Goal: Transaction & Acquisition: Purchase product/service

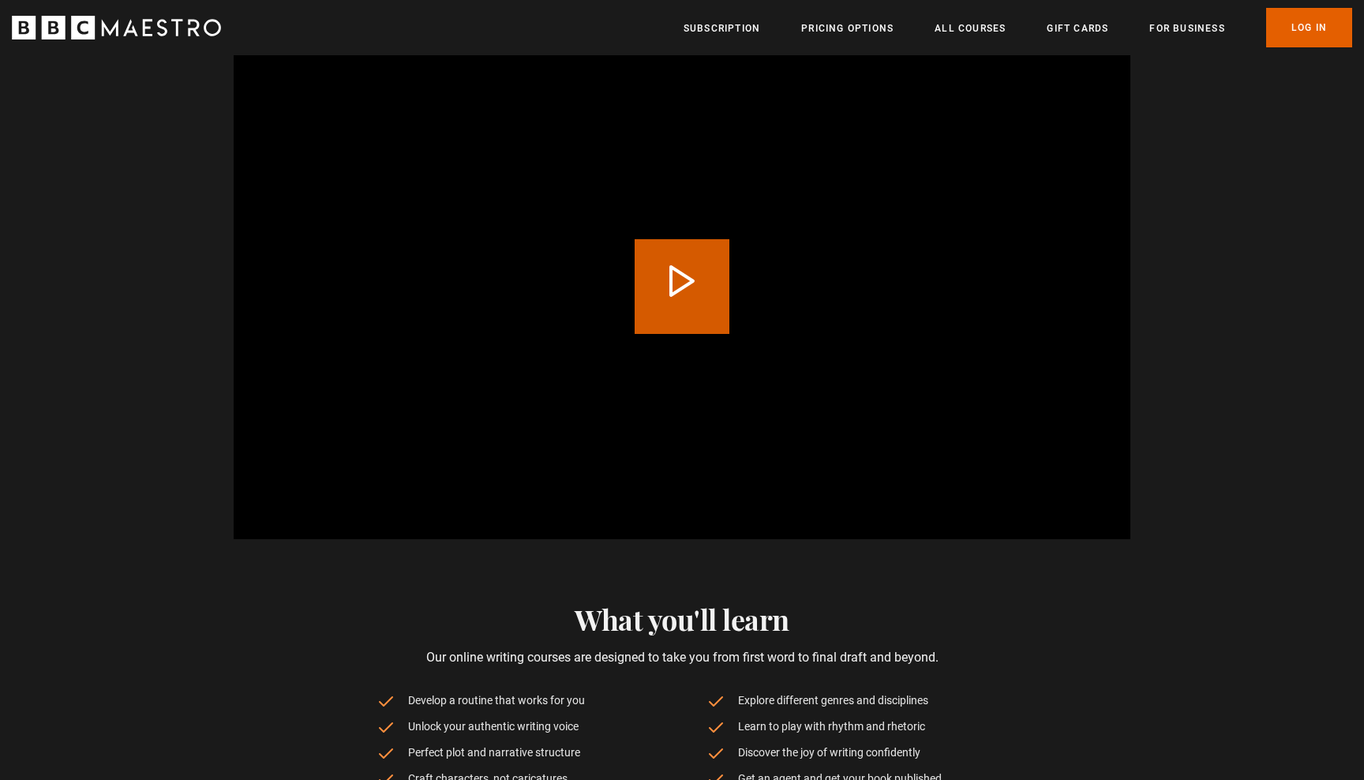
scroll to position [528, 0]
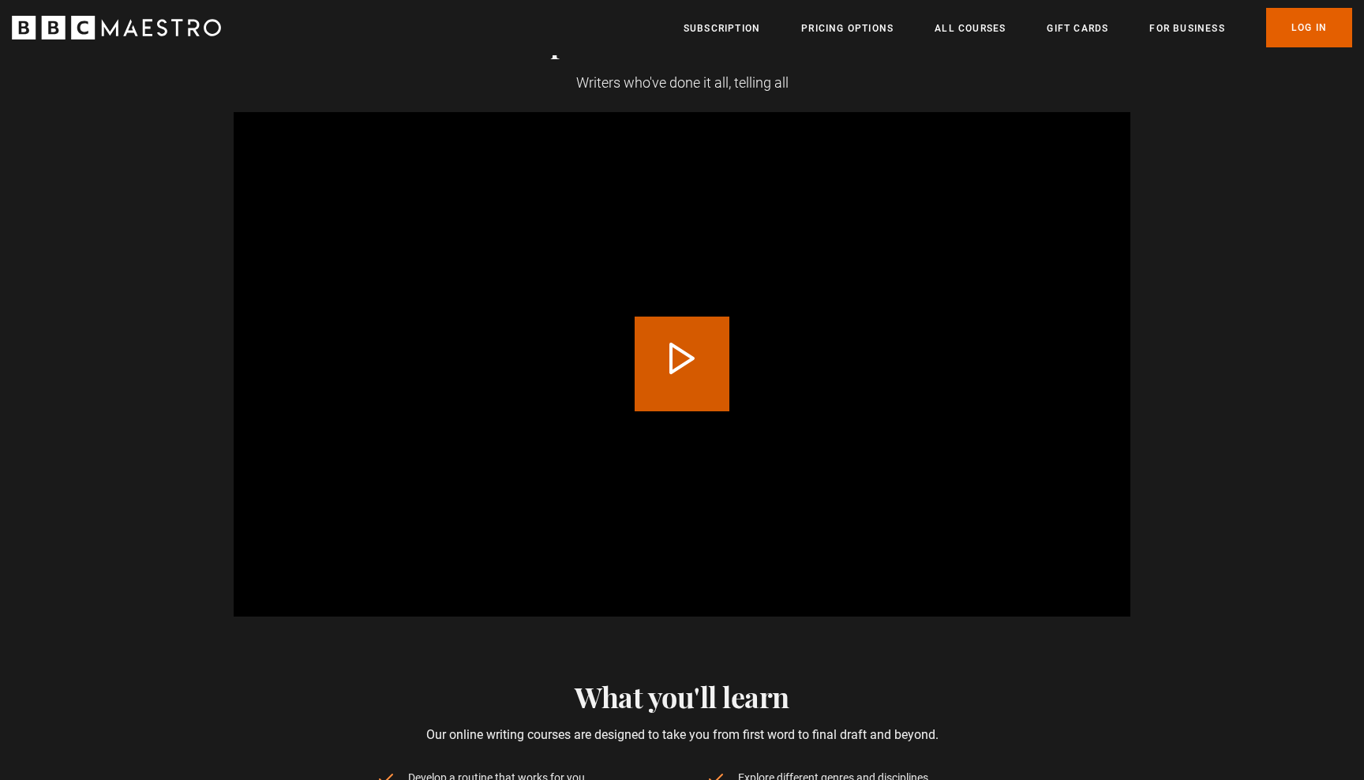
click at [683, 357] on button "Play Video" at bounding box center [681, 363] width 95 height 95
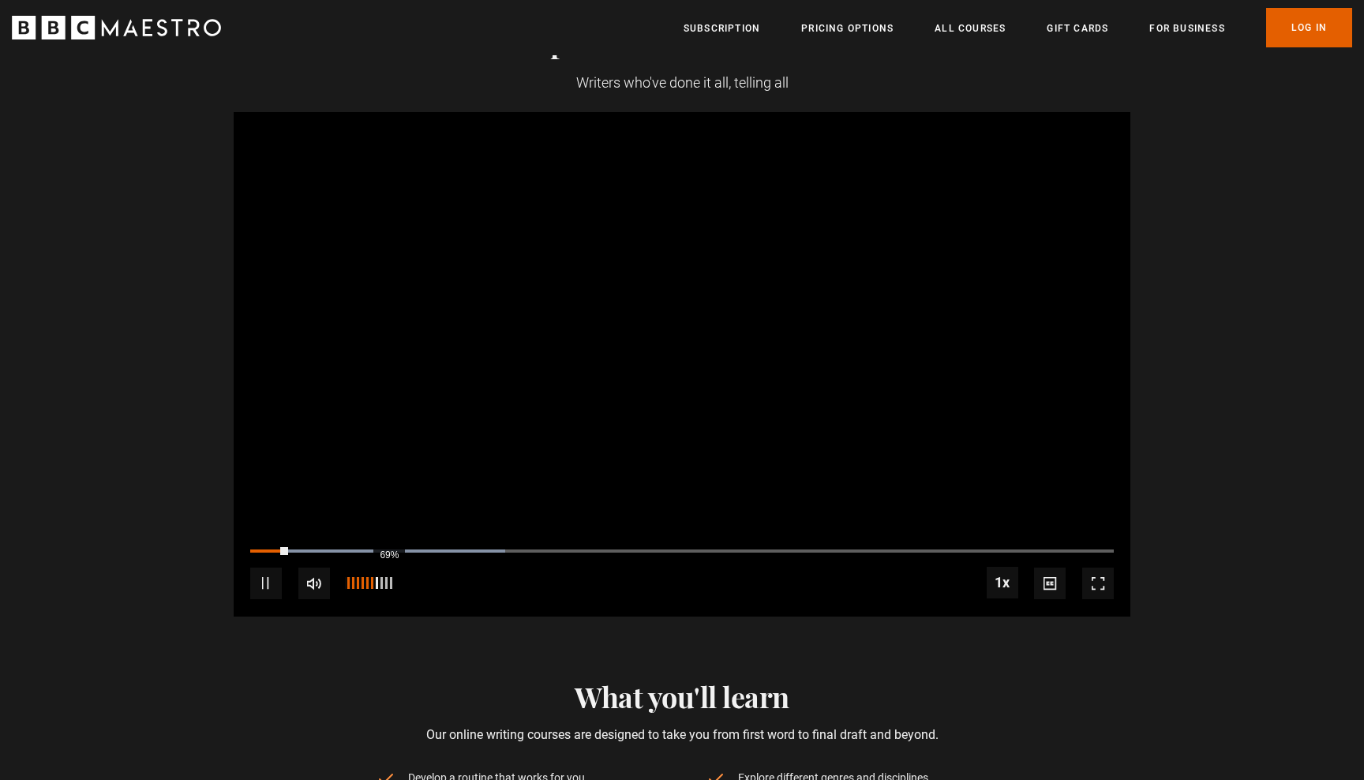
scroll to position [0, 207]
drag, startPoint x: 387, startPoint y: 578, endPoint x: 360, endPoint y: 577, distance: 26.8
click at [367, 577] on div "35%" at bounding box center [367, 583] width 1 height 12
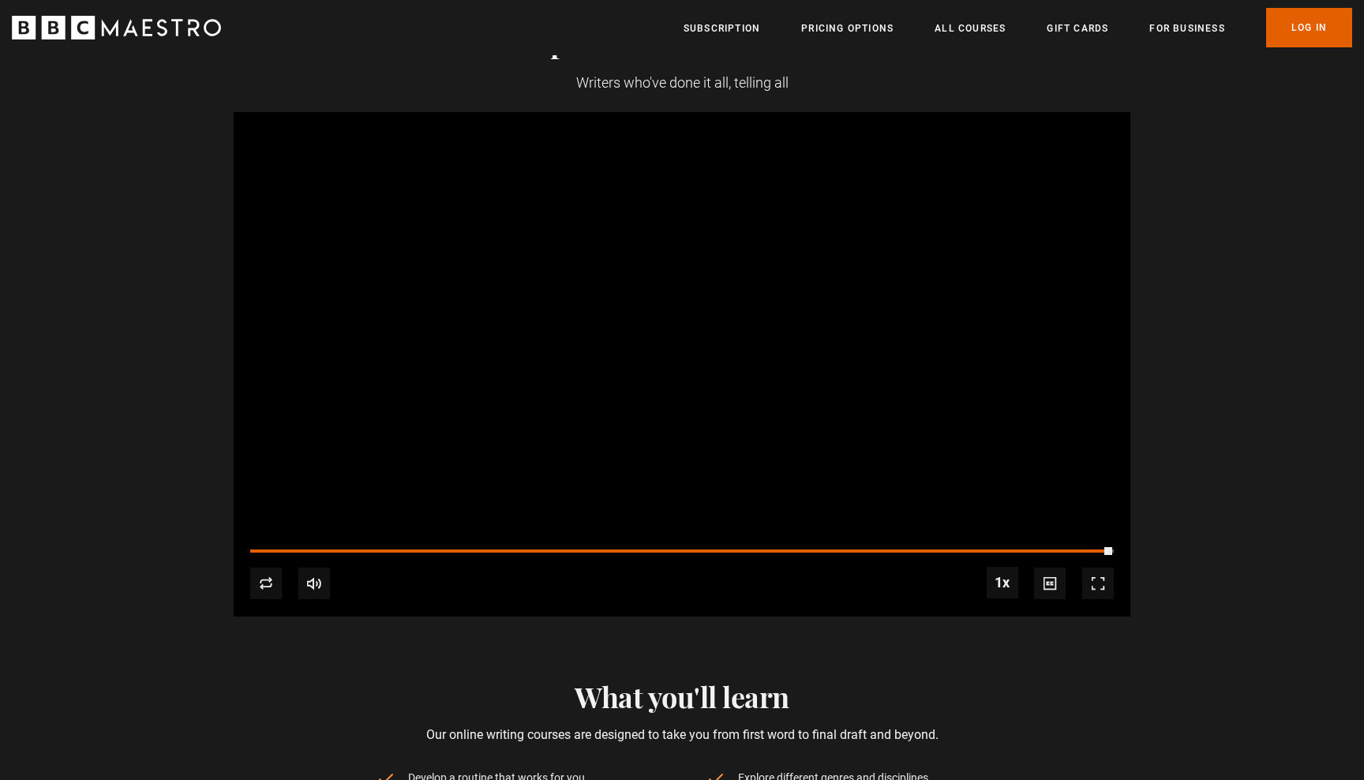
scroll to position [0, 1447]
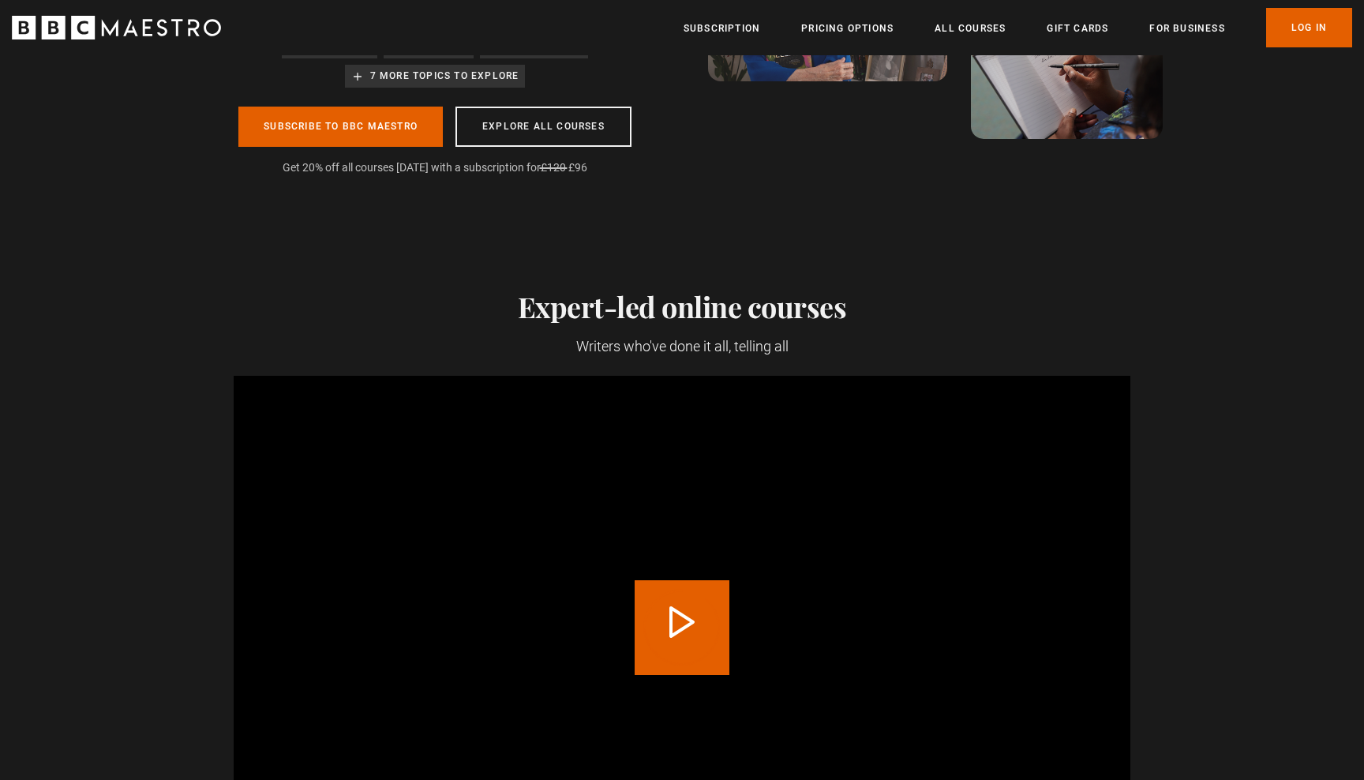
scroll to position [288, 0]
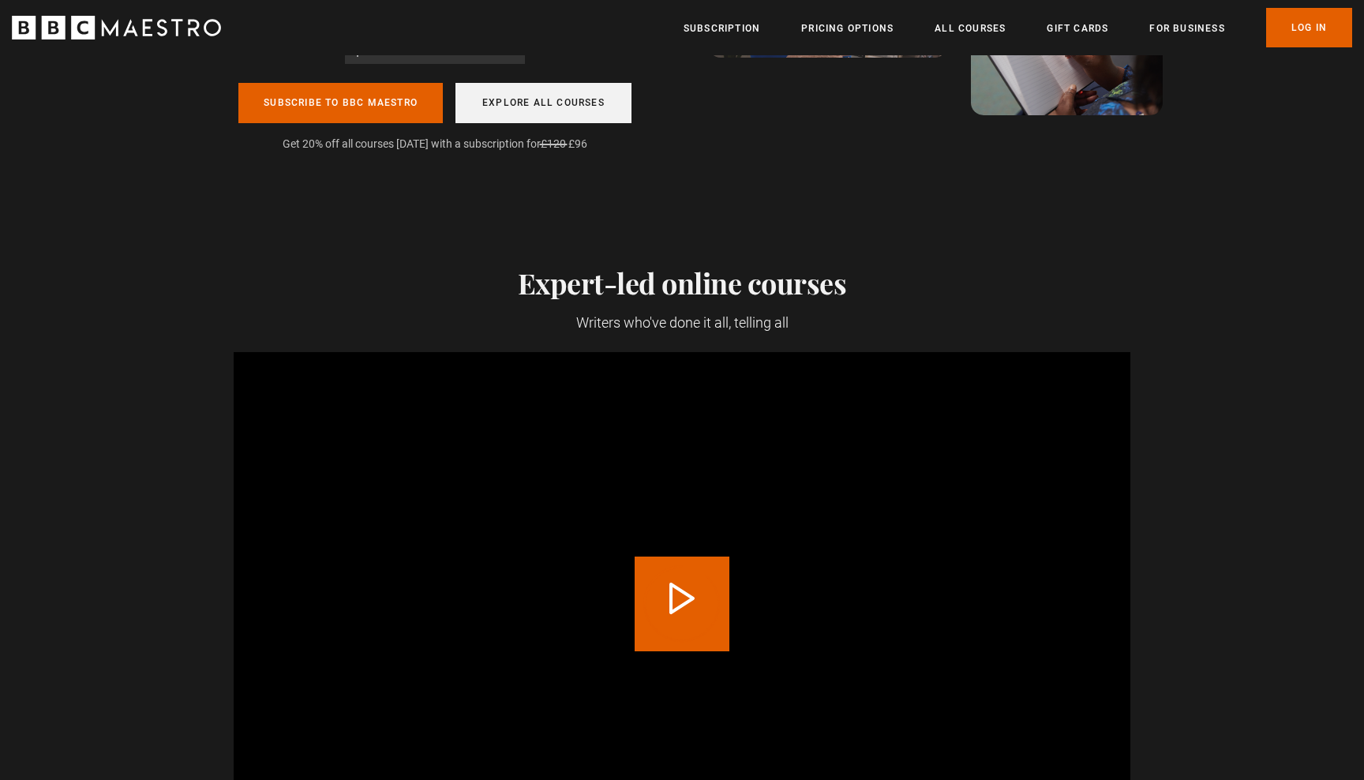
click at [546, 113] on link "Explore all courses" at bounding box center [543, 103] width 176 height 40
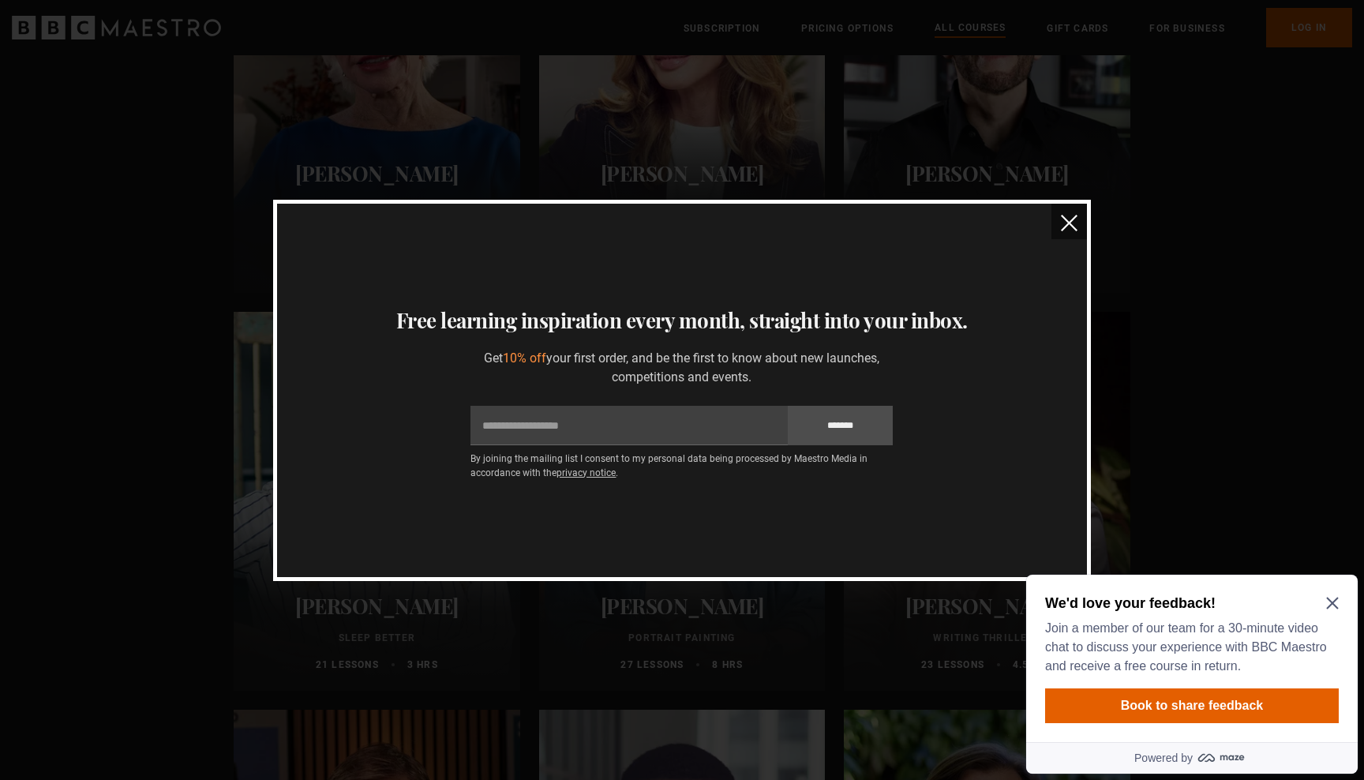
scroll to position [1098, 0]
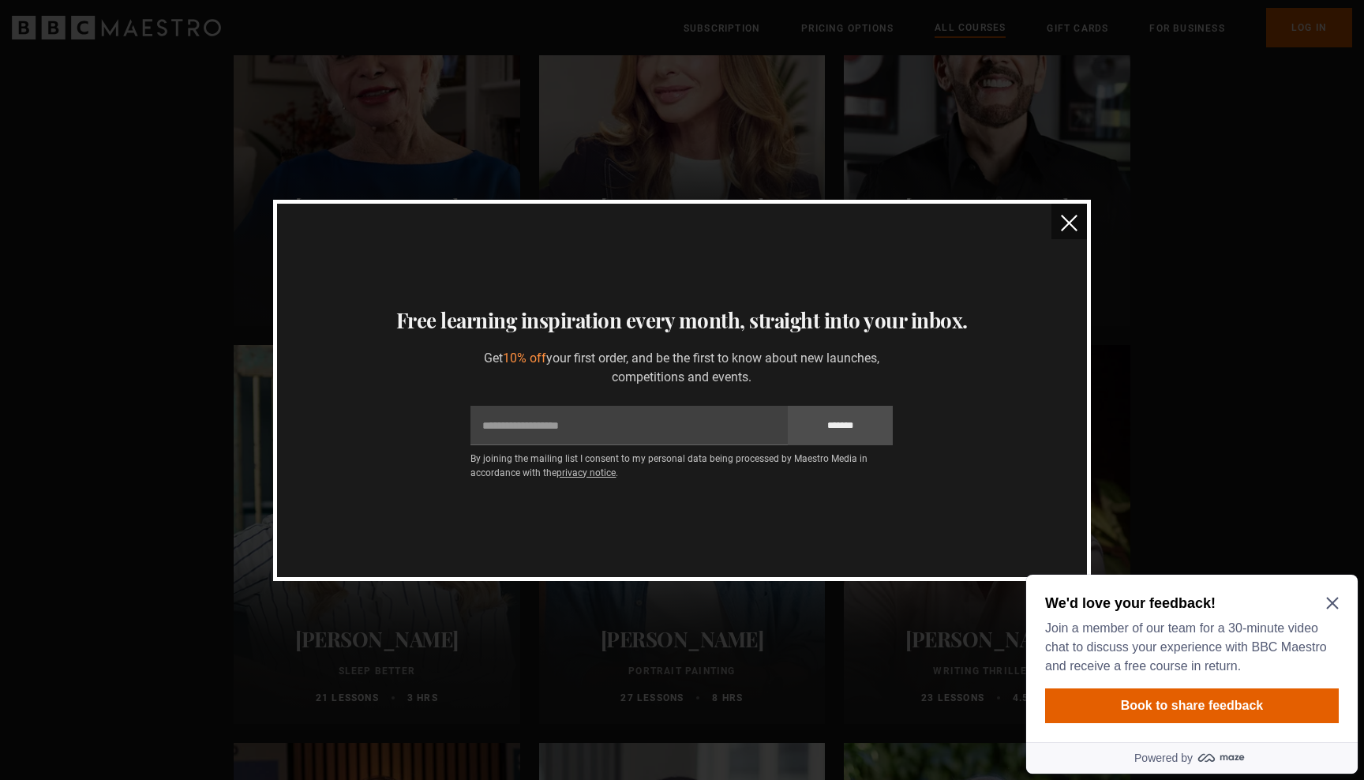
click at [1076, 227] on img "close" at bounding box center [1069, 223] width 17 height 17
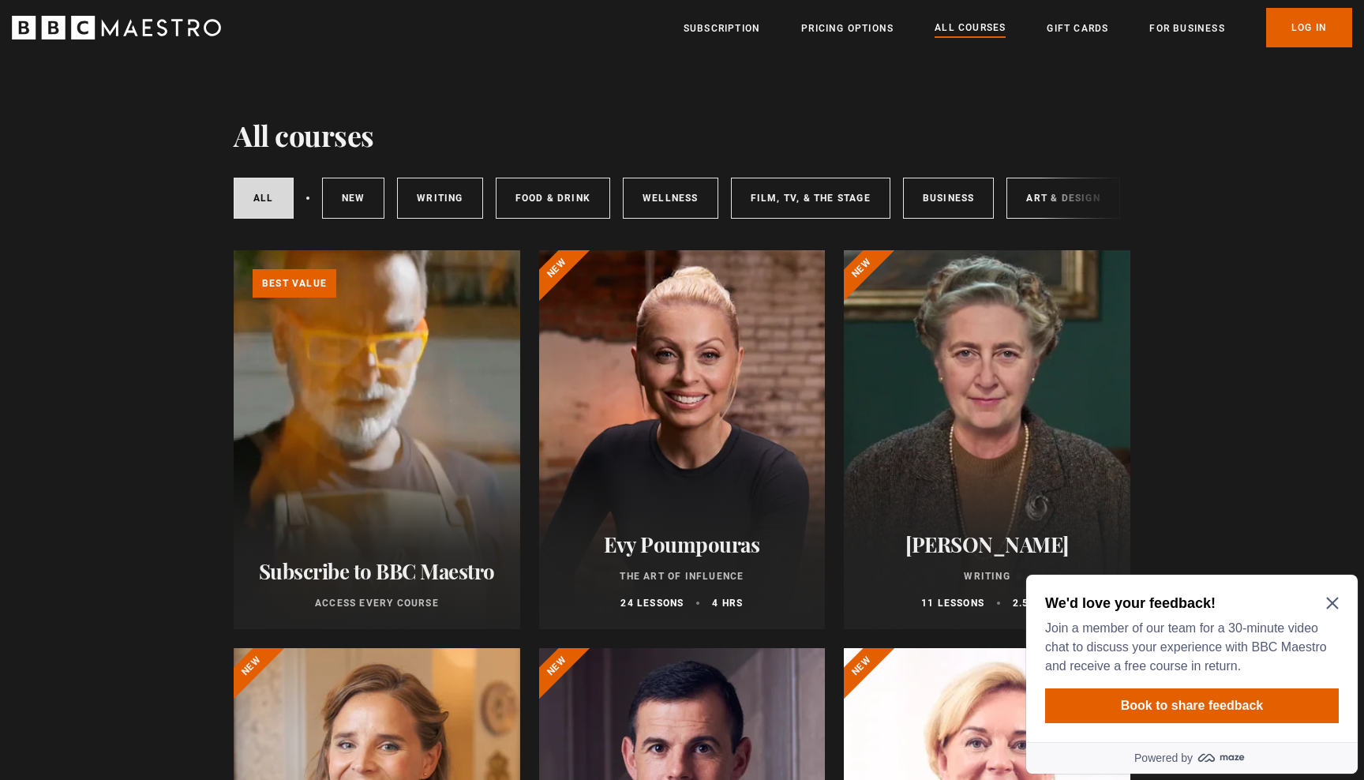
scroll to position [0, 0]
click at [1333, 602] on icon "Close Maze Prompt" at bounding box center [1332, 603] width 12 height 12
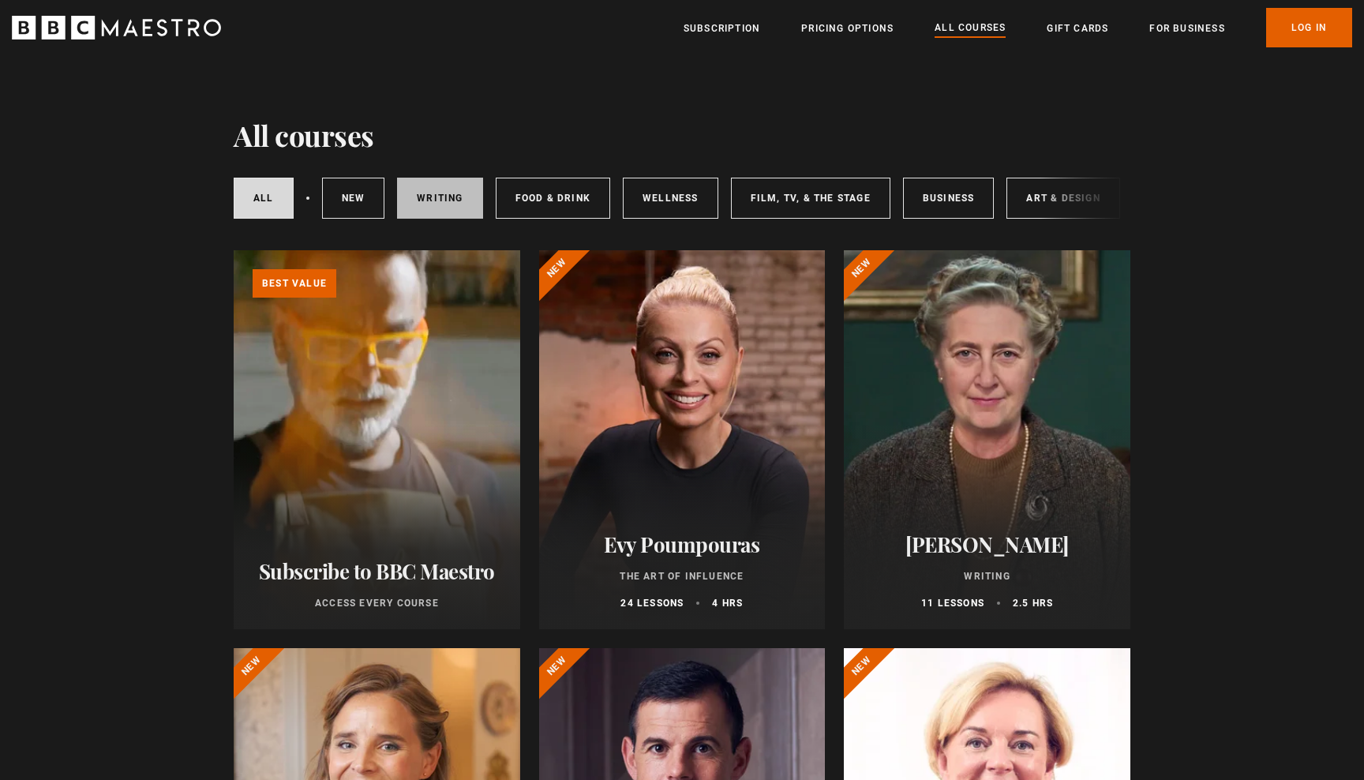
click at [435, 197] on link "Writing" at bounding box center [439, 198] width 85 height 41
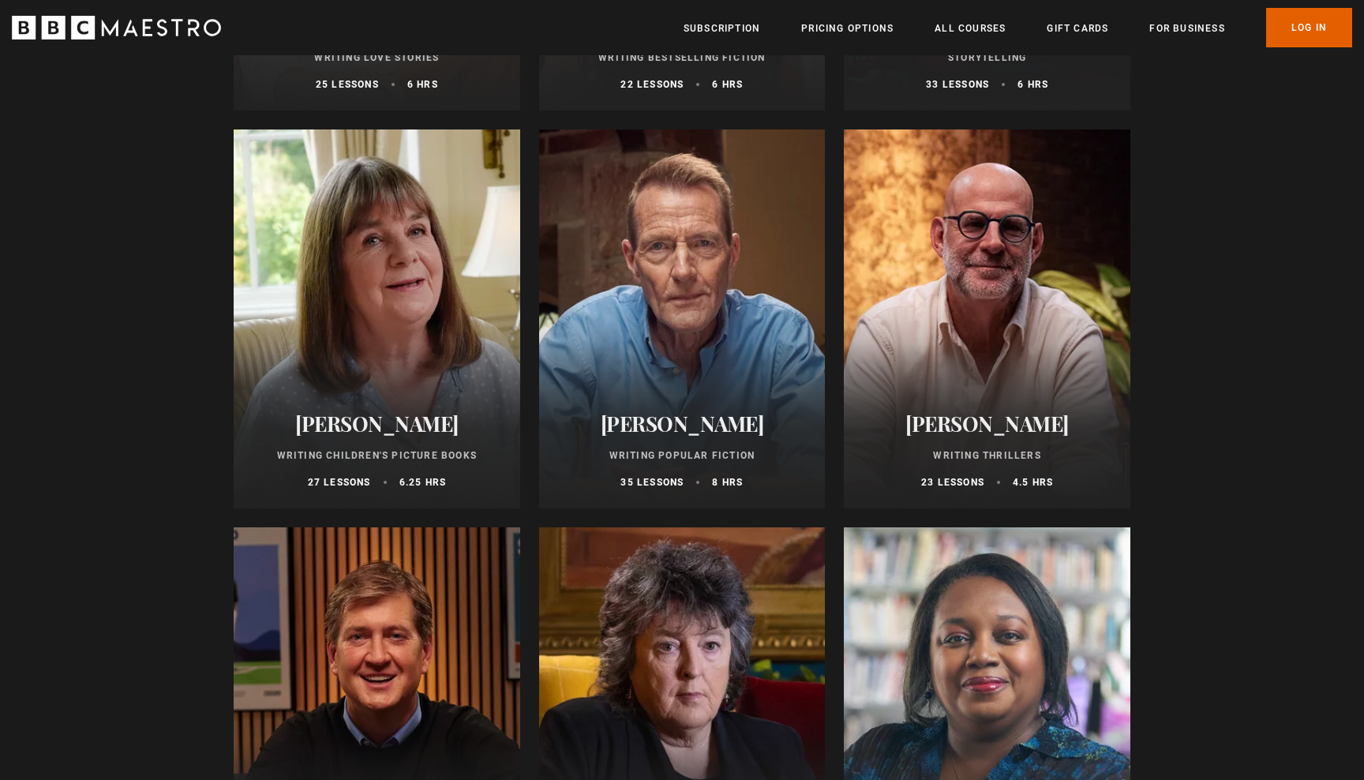
scroll to position [913, 0]
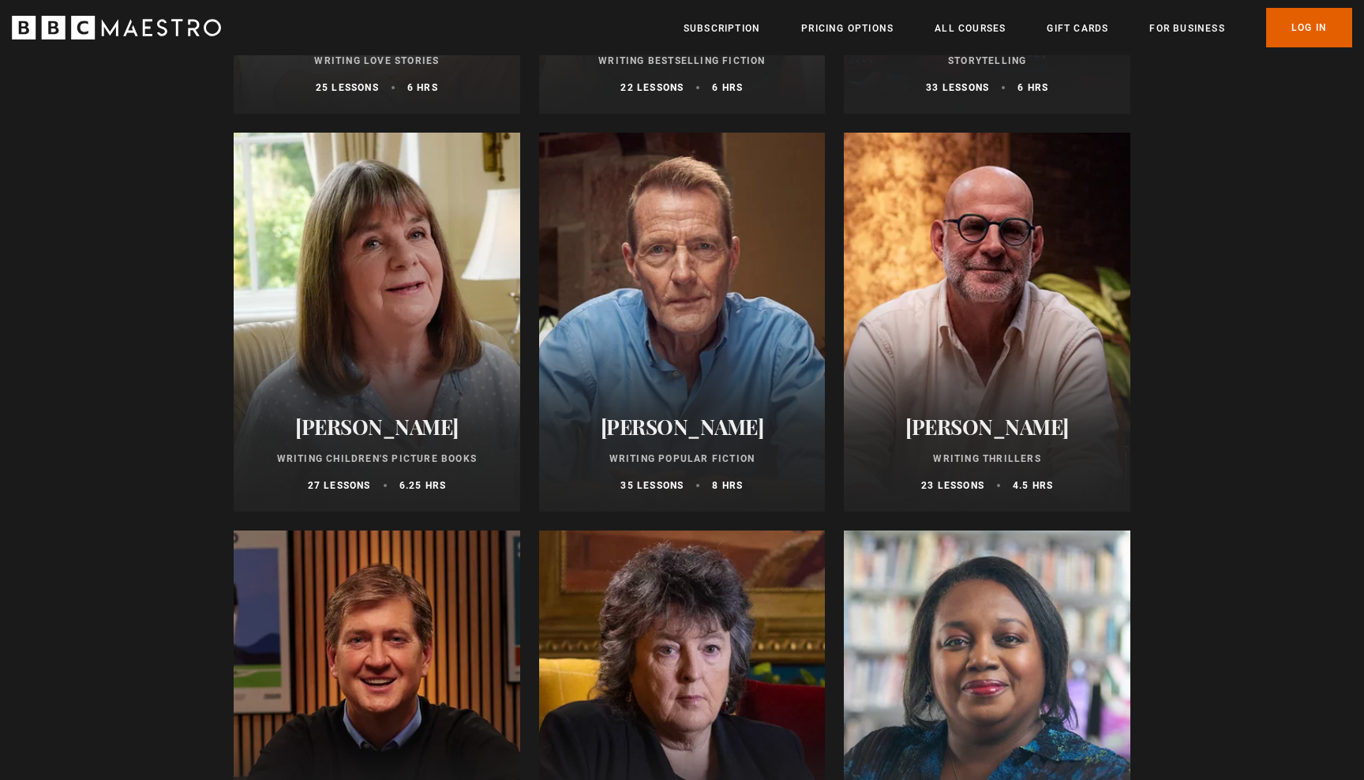
click at [644, 339] on div at bounding box center [682, 322] width 286 height 379
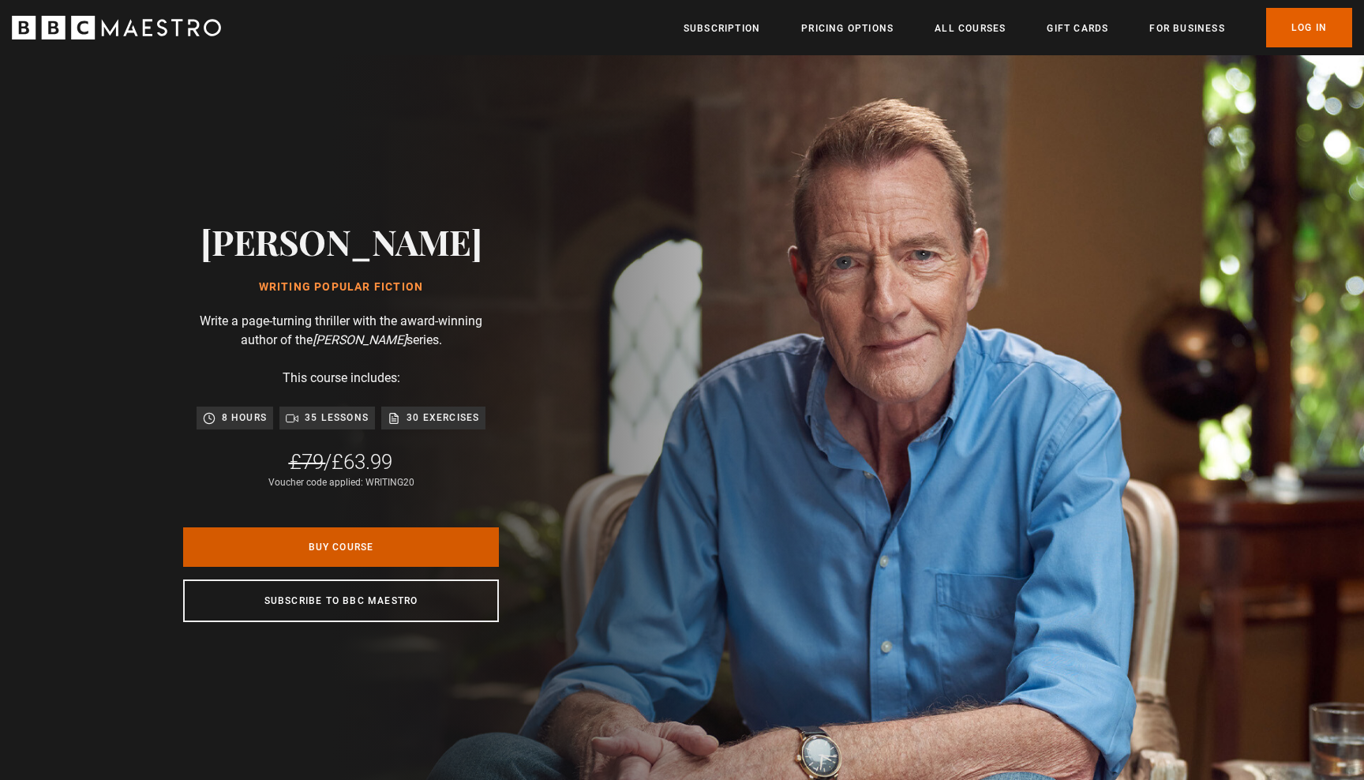
click at [407, 548] on link "Buy Course" at bounding box center [341, 546] width 316 height 39
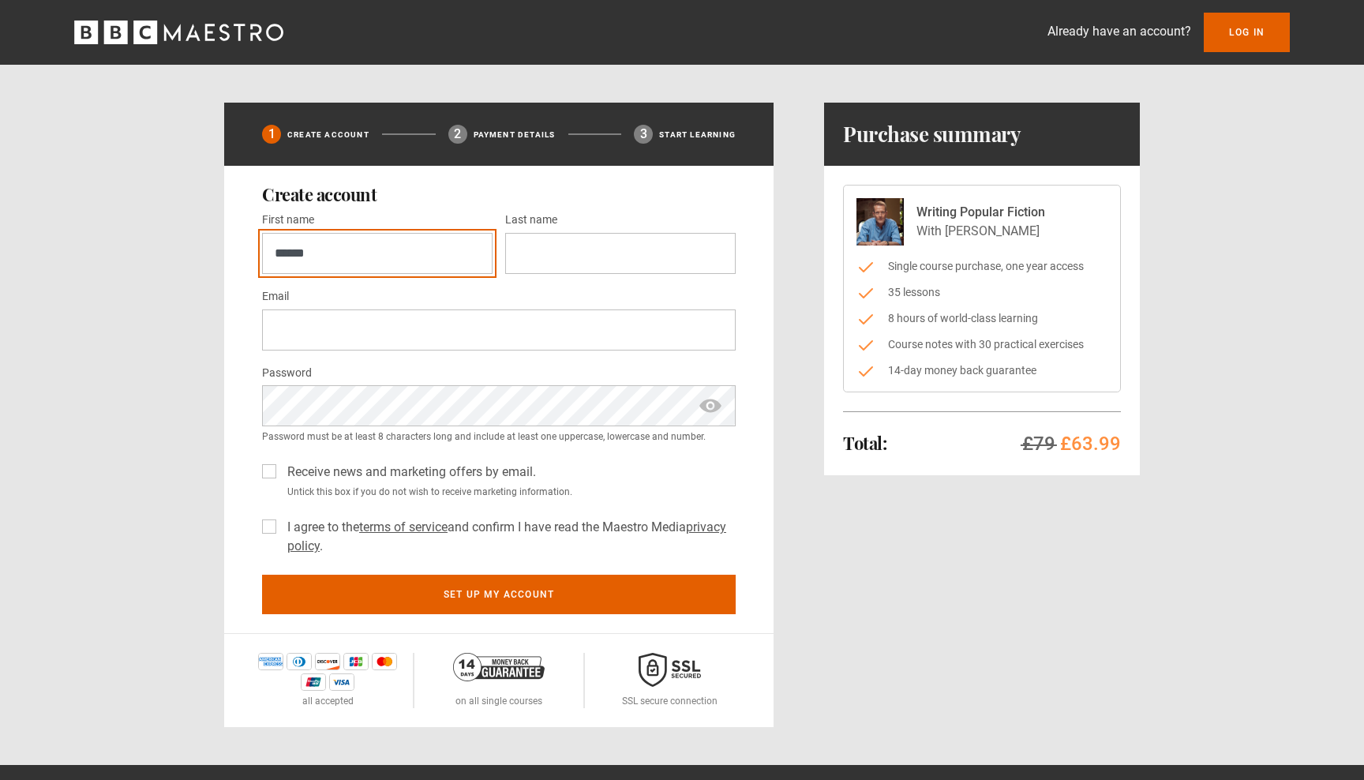
type input "*****"
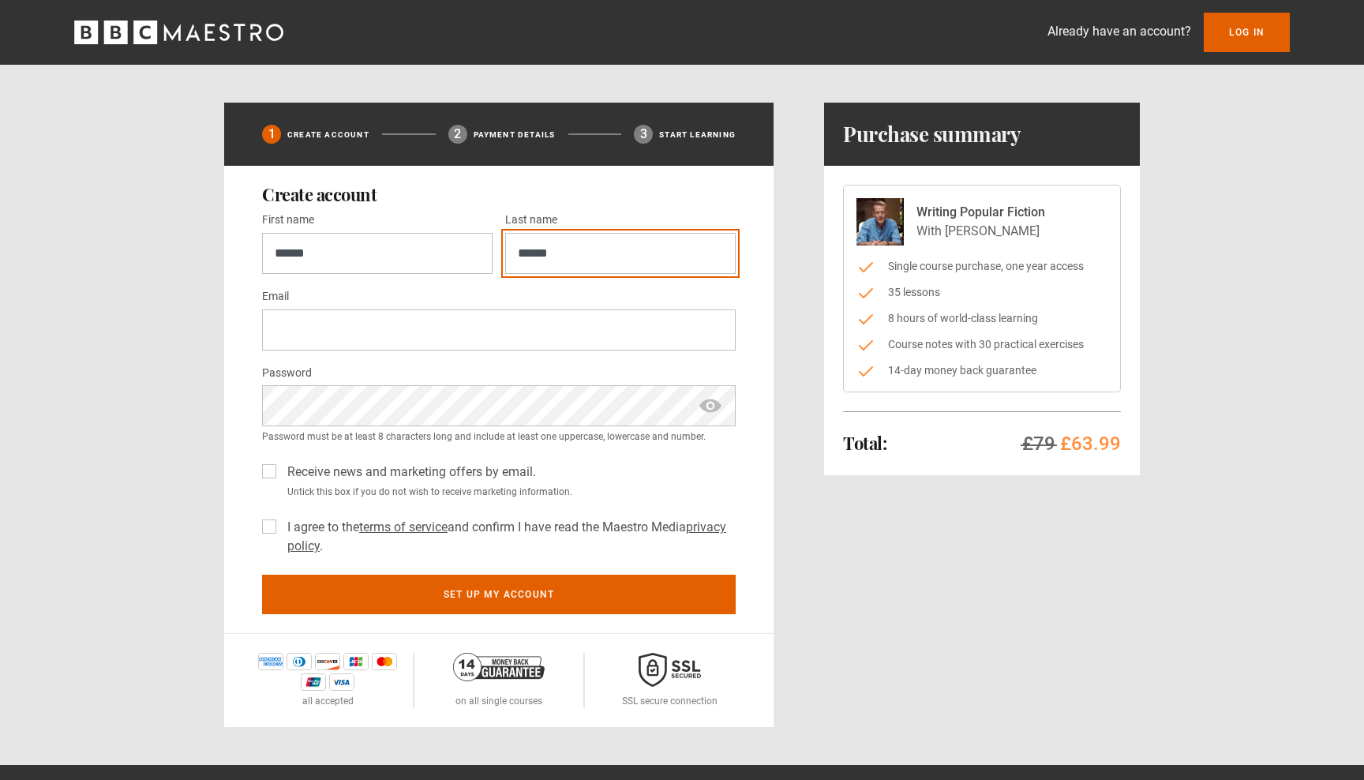
type input "******"
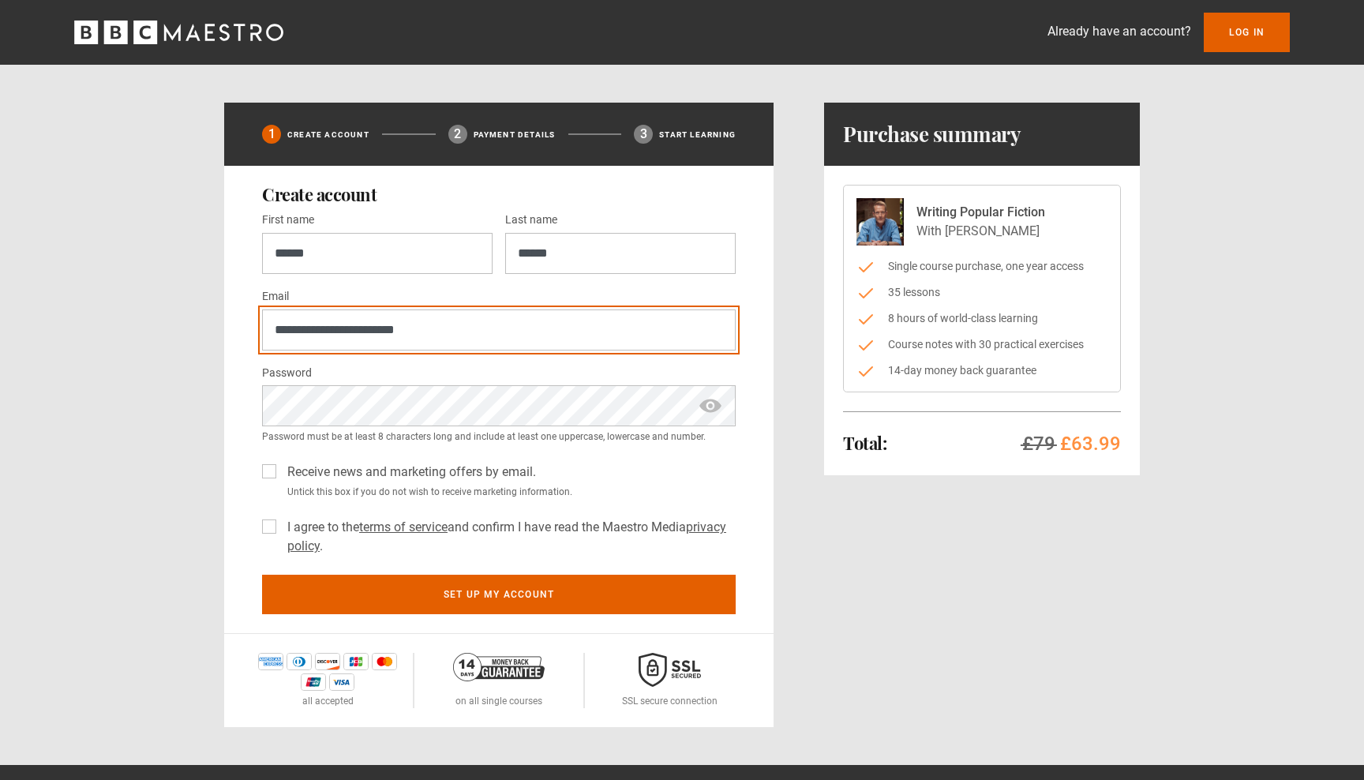
type input "**********"
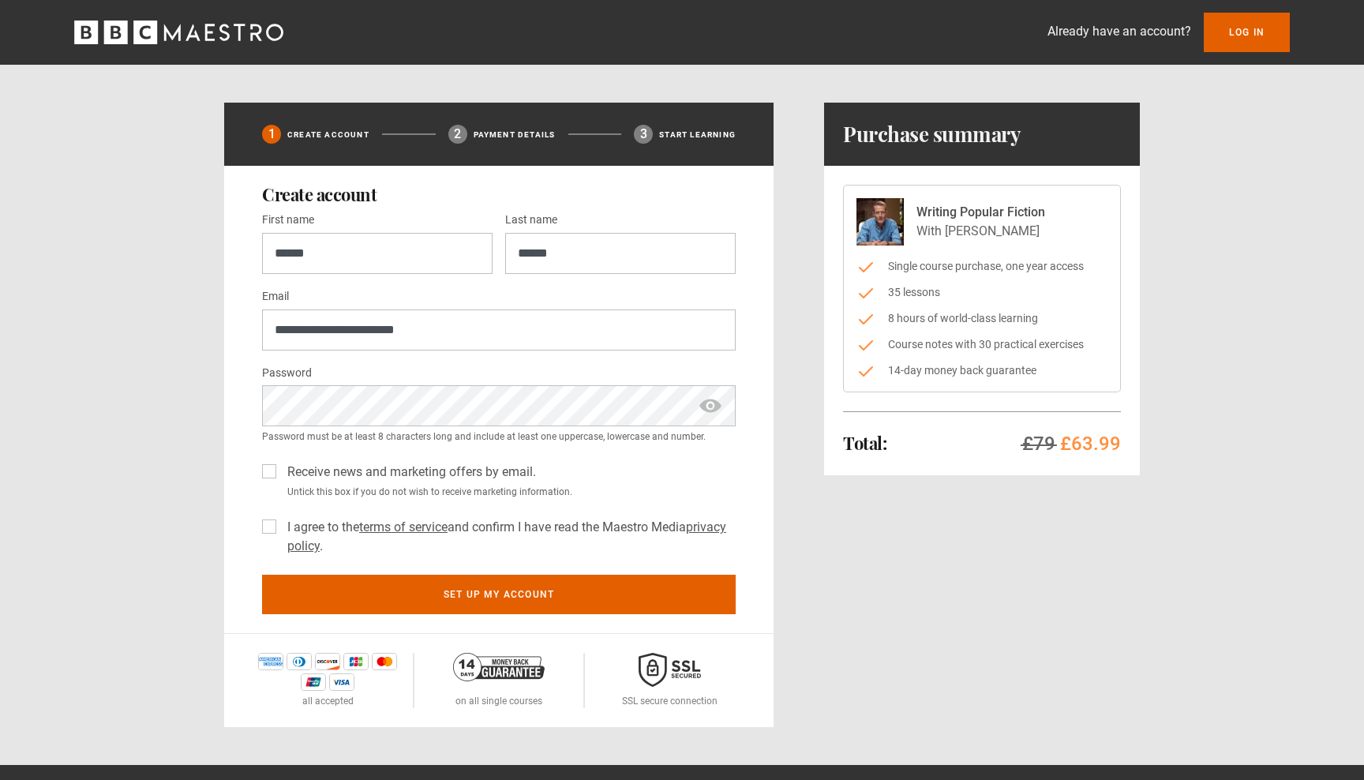
click at [713, 403] on span "show password" at bounding box center [710, 405] width 25 height 41
click at [281, 525] on label "I agree to the terms of service and confirm I have read the Maestro Media priva…" at bounding box center [508, 537] width 455 height 38
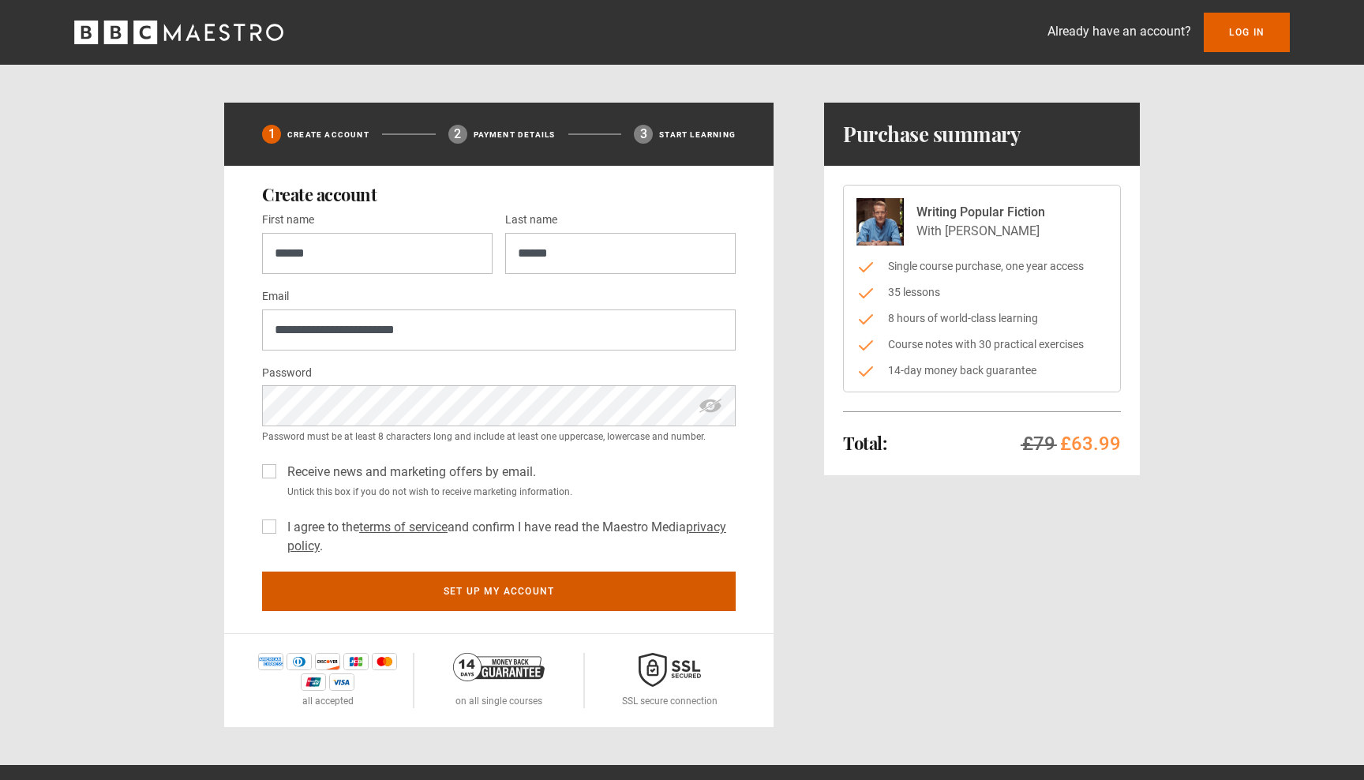
click at [547, 585] on button "Set up my account" at bounding box center [498, 590] width 473 height 39
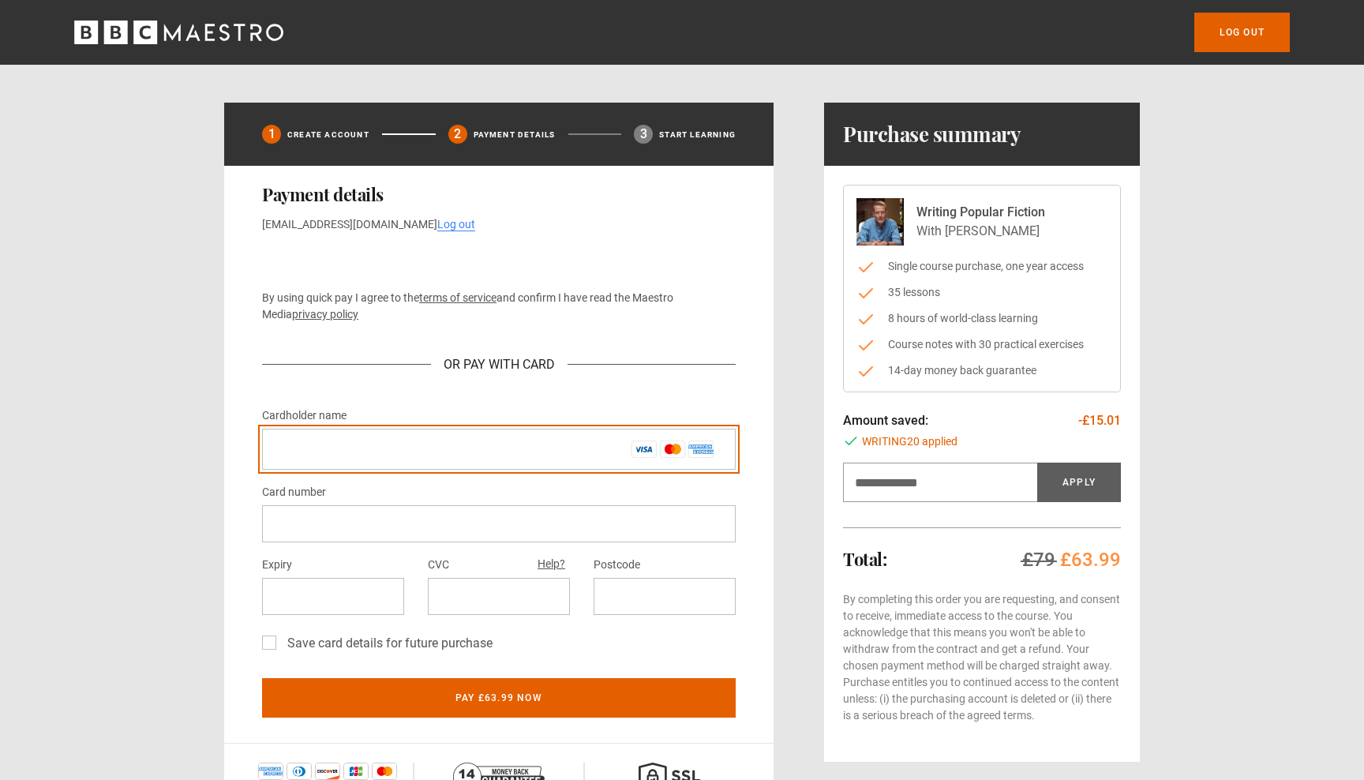
click at [352, 452] on input "Cardholder name *" at bounding box center [498, 448] width 473 height 41
type input "**********"
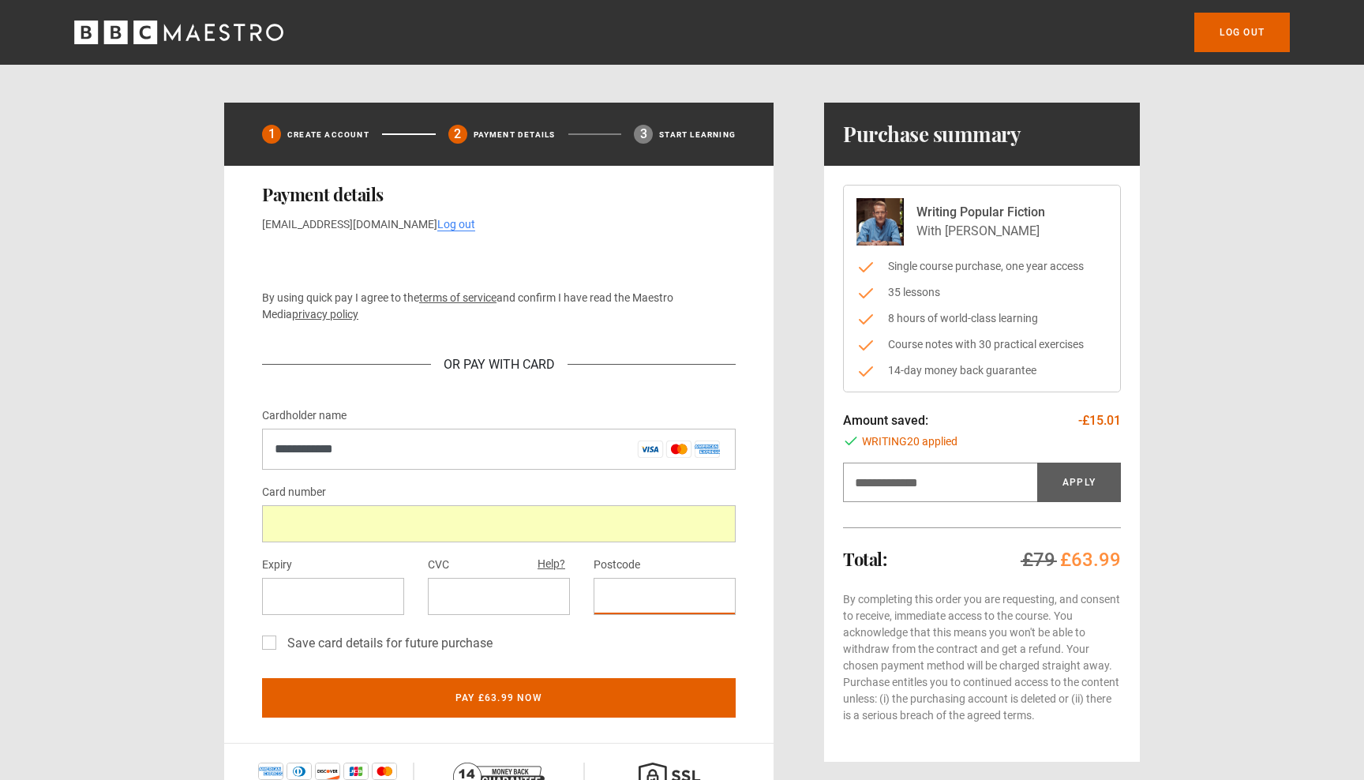
click at [281, 643] on label "Save card details for future purchase" at bounding box center [386, 643] width 211 height 19
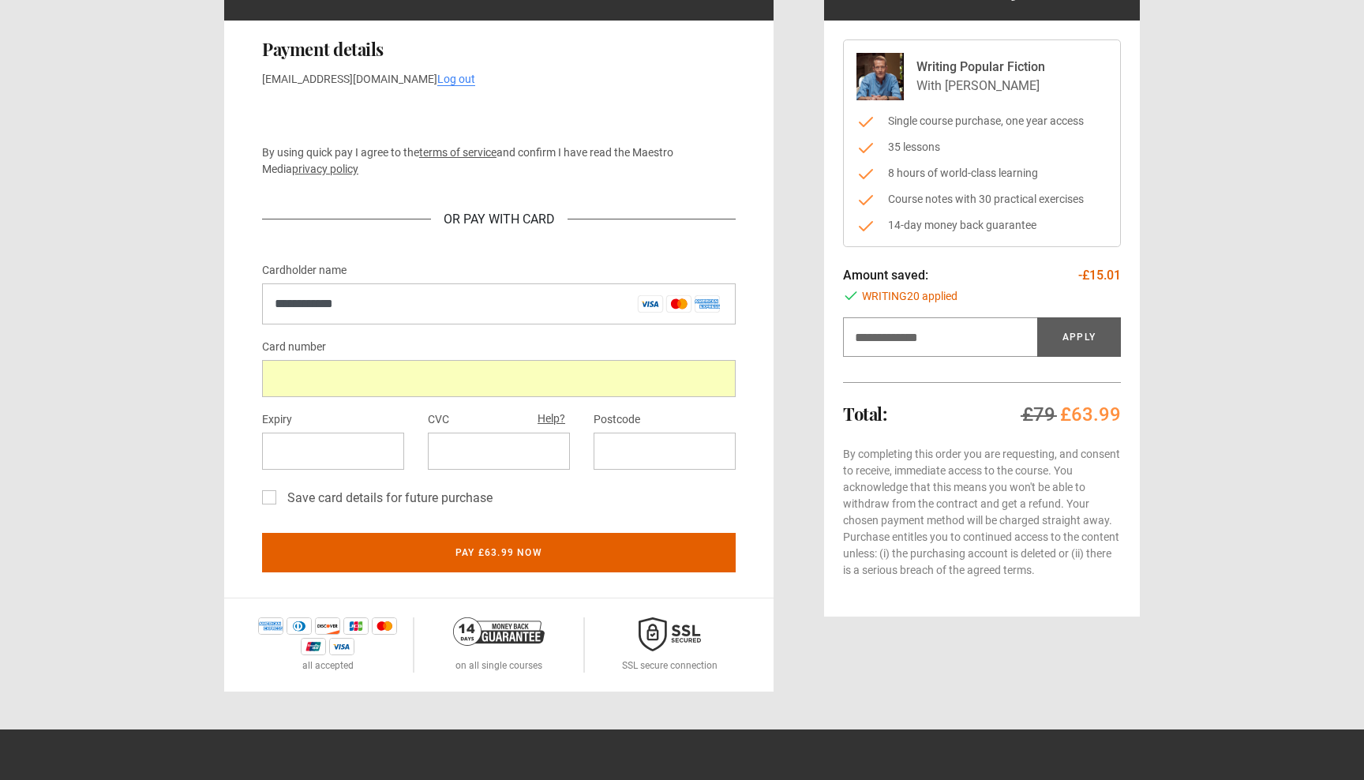
scroll to position [160, 0]
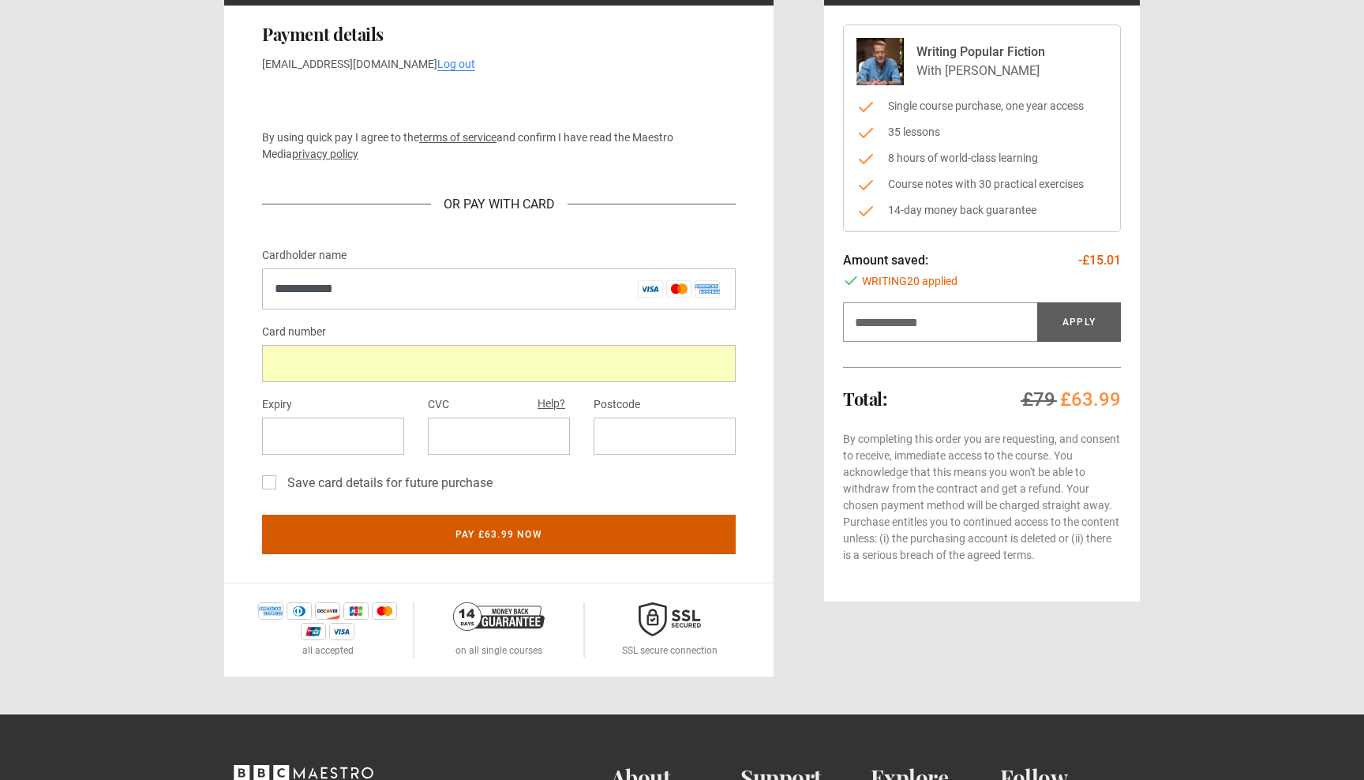
click at [563, 531] on button "Pay £63.99 now" at bounding box center [498, 534] width 473 height 39
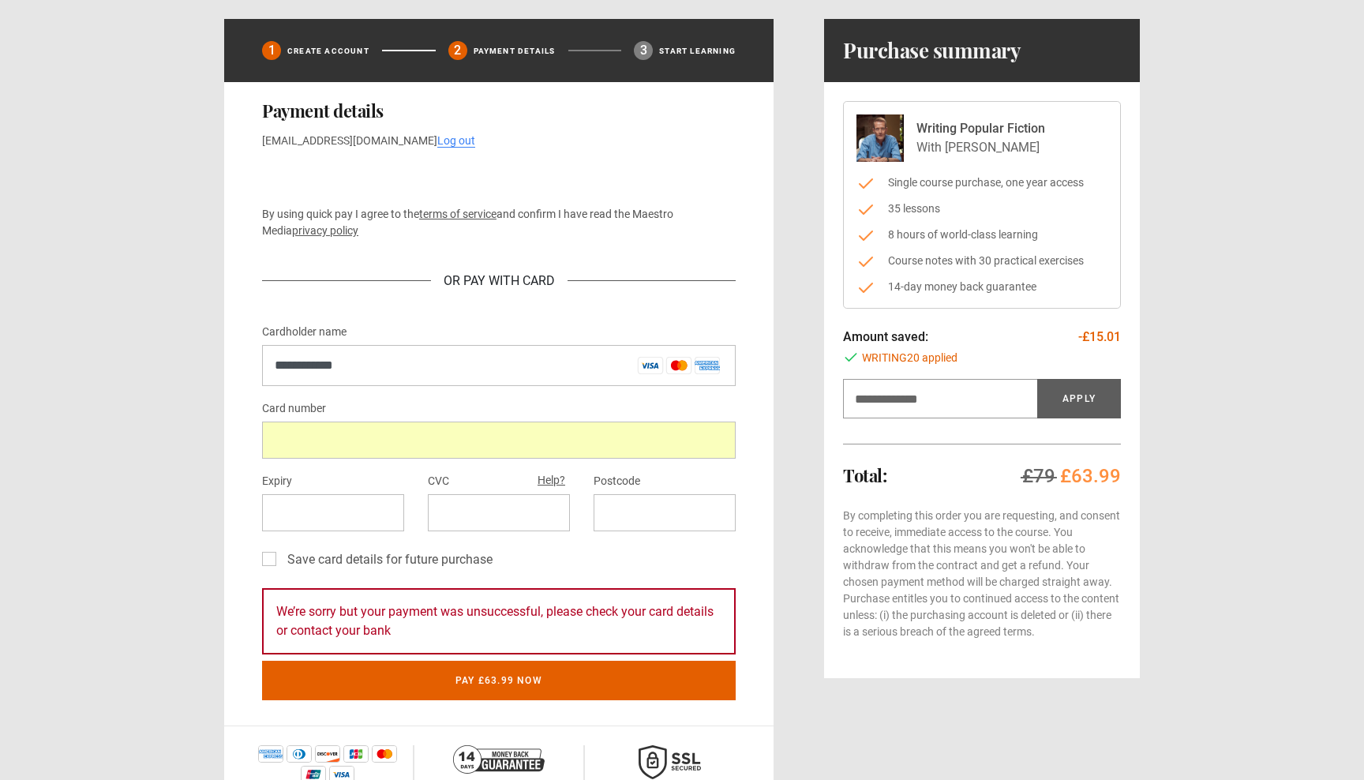
scroll to position [58, 0]
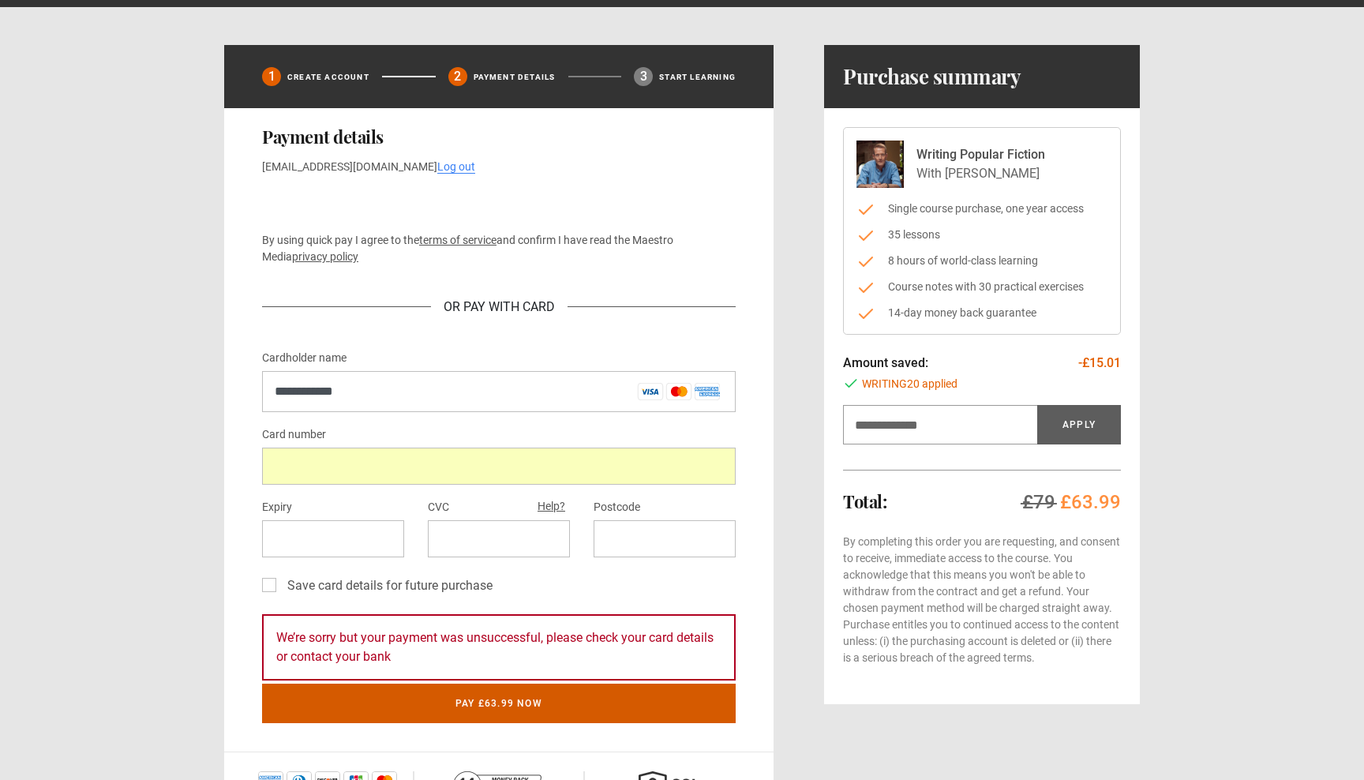
click at [456, 705] on button "Pay £63.99 now" at bounding box center [498, 702] width 473 height 39
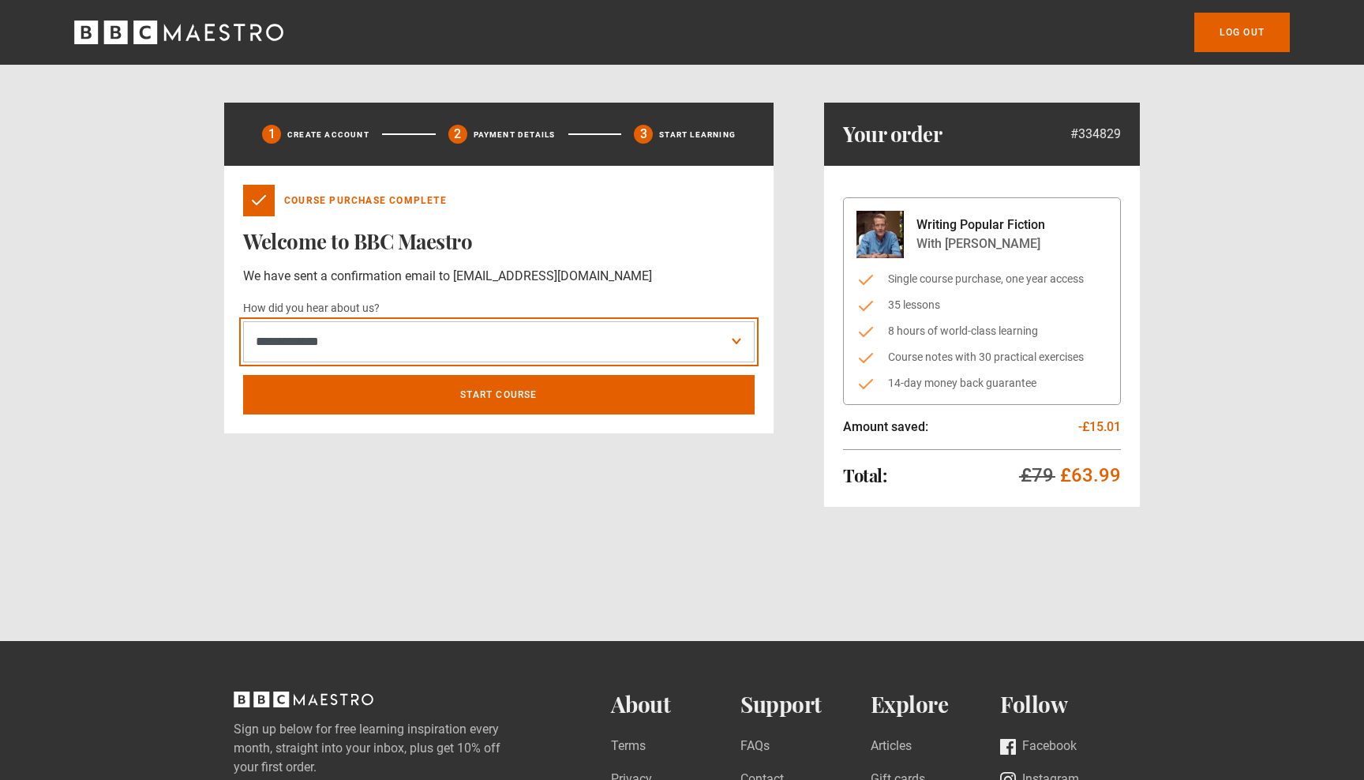
select select "******"
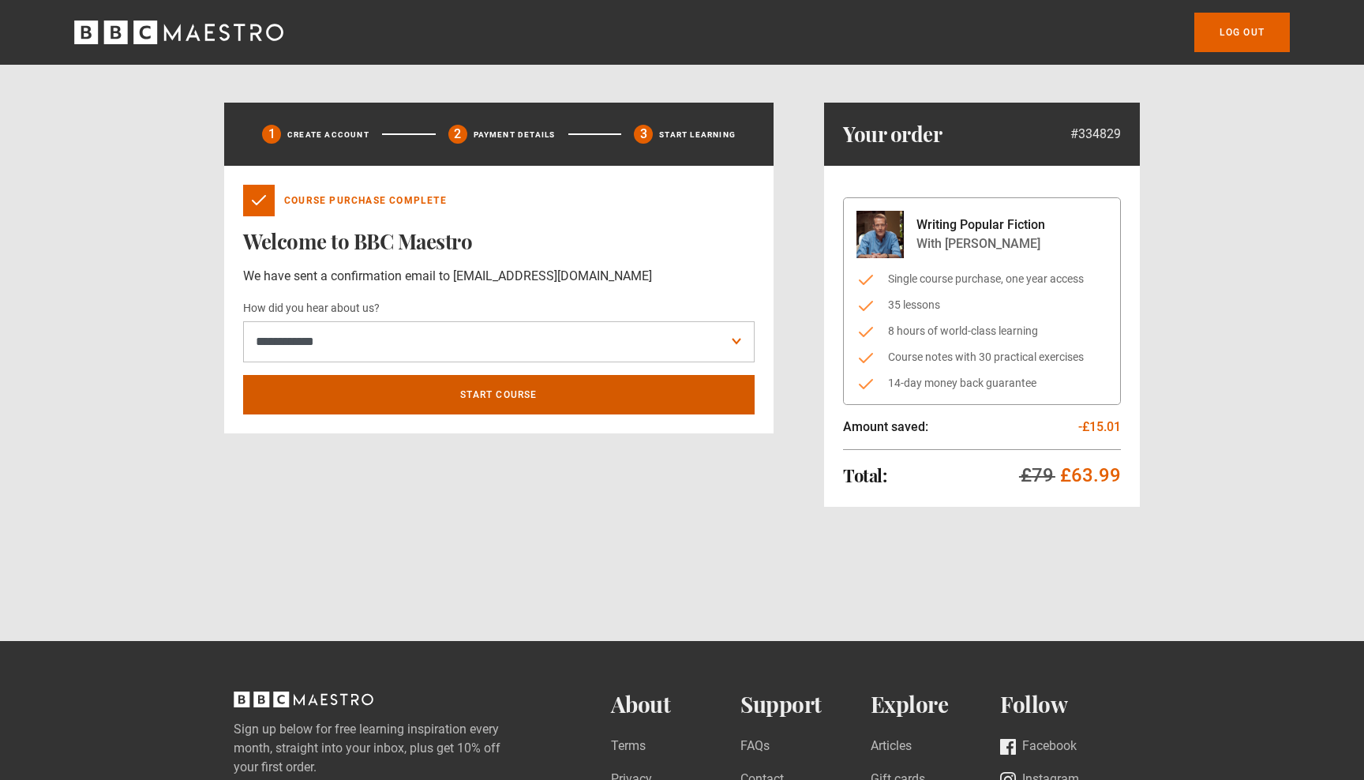
click at [468, 390] on link "Start course" at bounding box center [498, 394] width 511 height 39
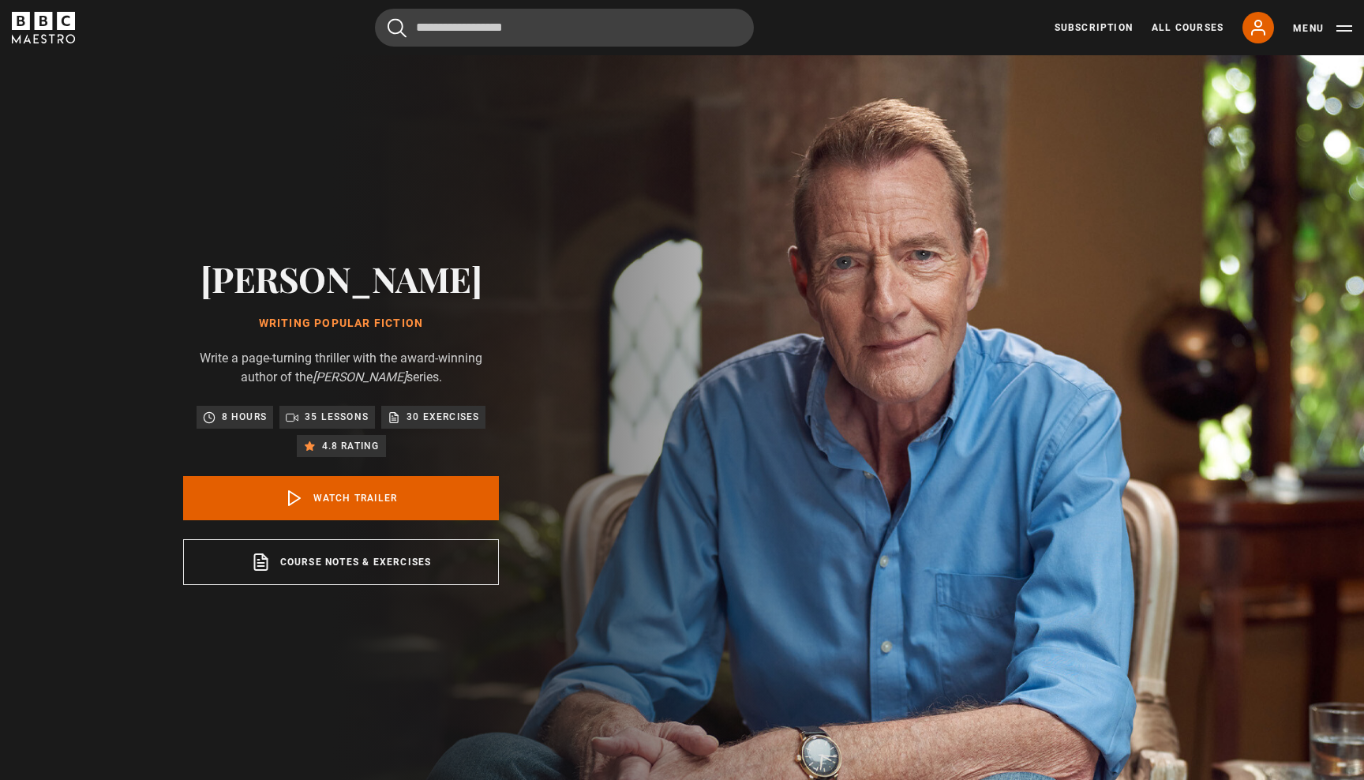
scroll to position [788, 0]
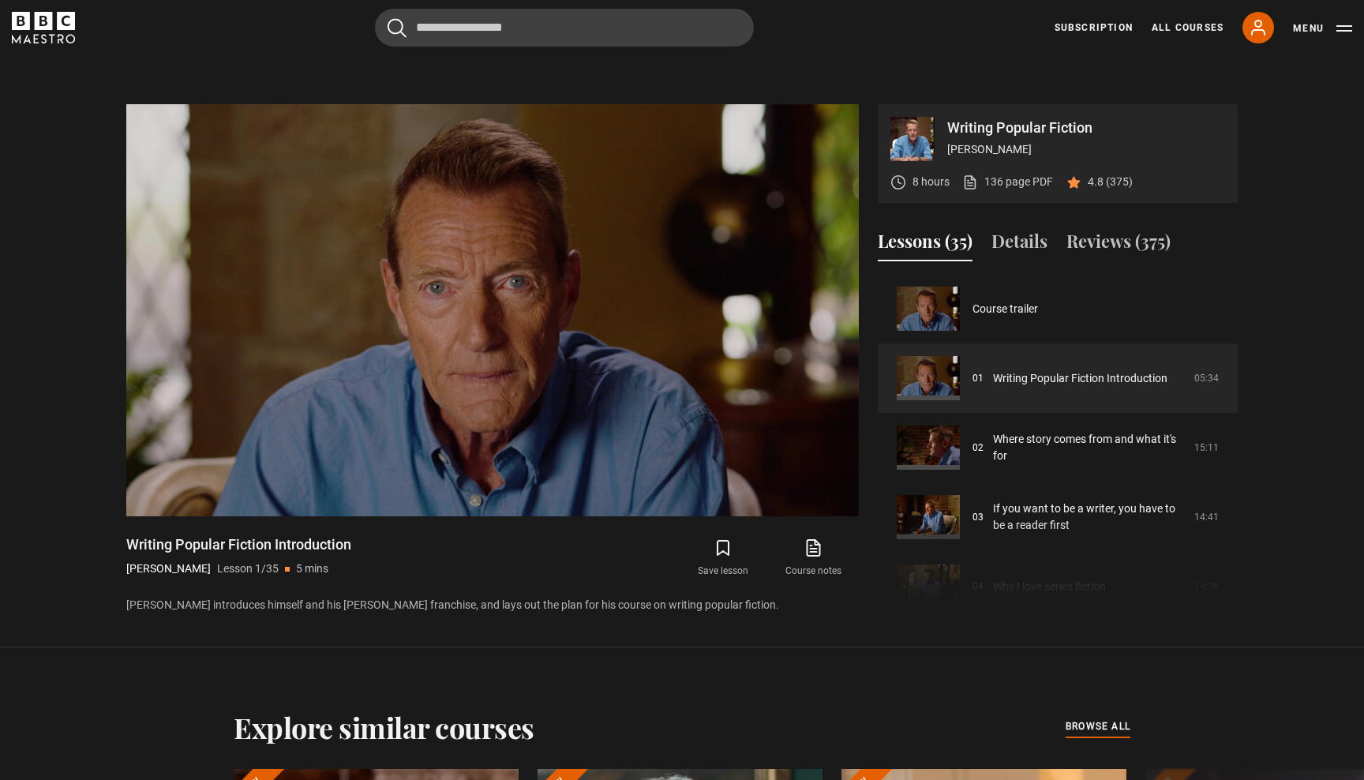
scroll to position [748, 0]
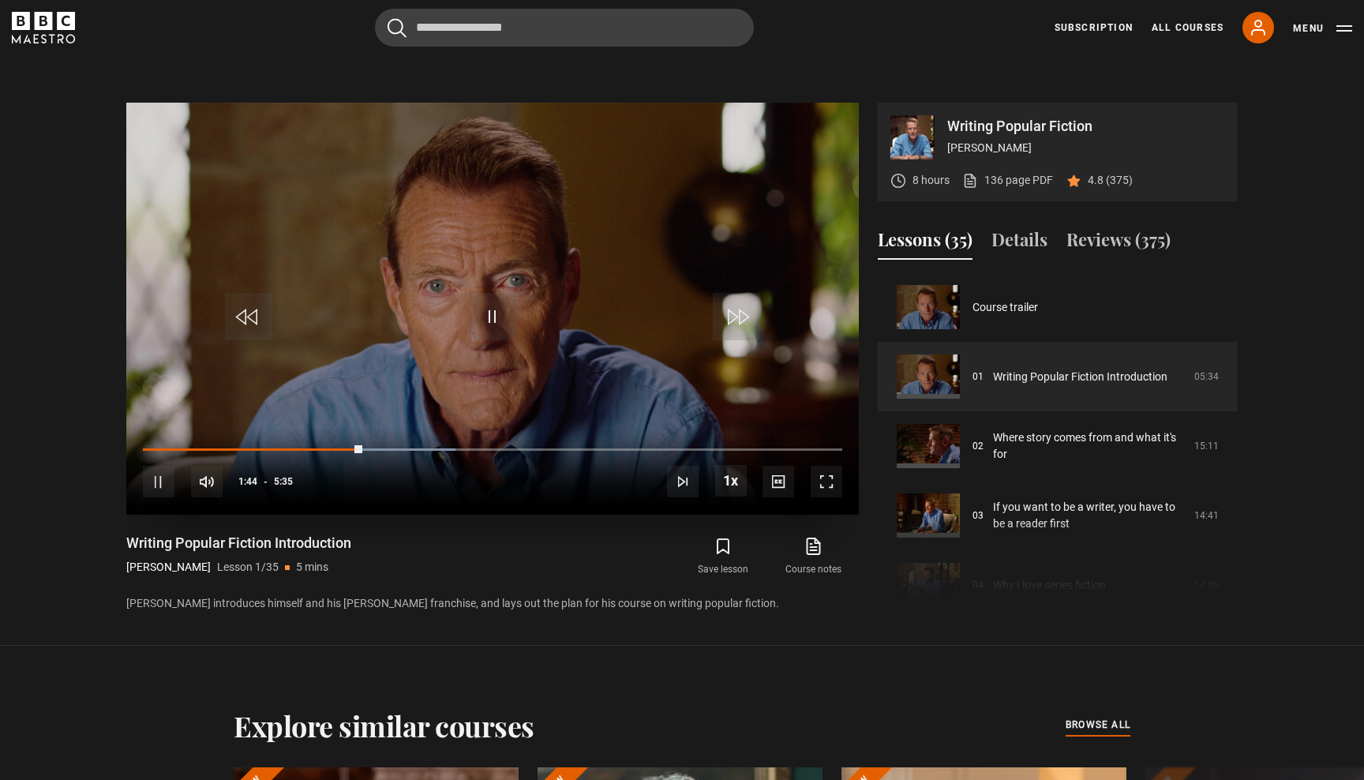
click at [156, 485] on span "Video Player" at bounding box center [159, 482] width 32 height 32
click at [492, 302] on span "Video Player" at bounding box center [492, 316] width 47 height 47
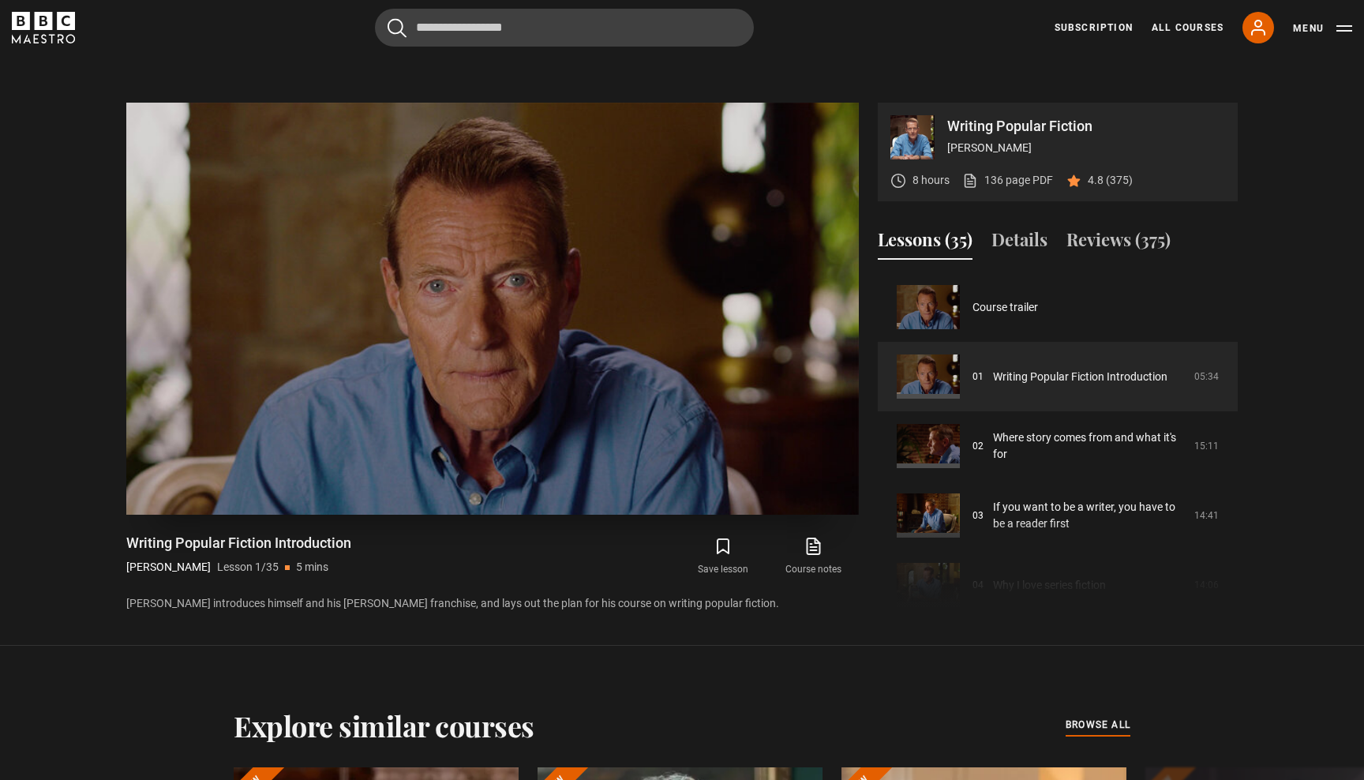
click at [166, 502] on div "10s Skip Back 10 seconds Pause 10s Skip Forward 10 seconds Loaded : 53.67% 2:14…" at bounding box center [492, 471] width 732 height 88
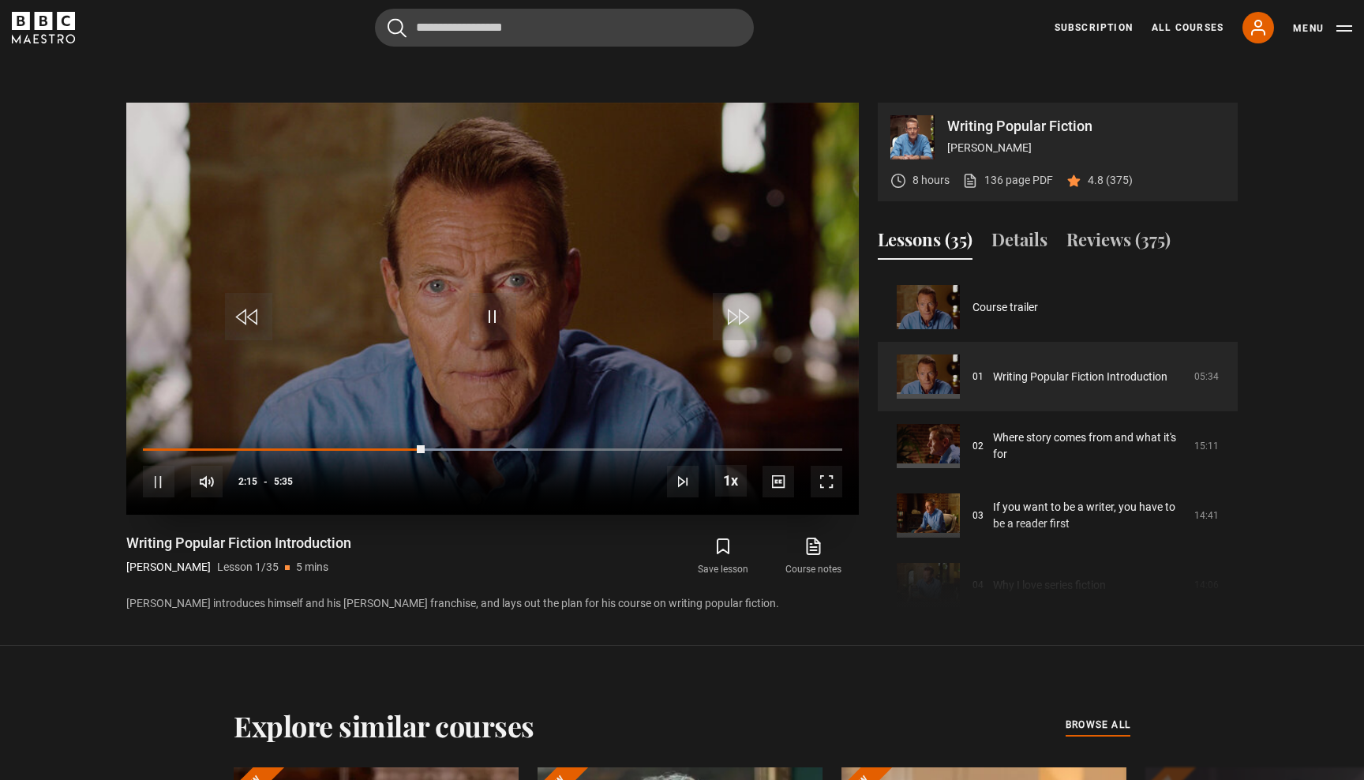
click at [163, 477] on span "Video Player" at bounding box center [159, 482] width 32 height 32
click at [490, 316] on span "Video Player" at bounding box center [492, 316] width 47 height 47
click at [156, 487] on span "Video Player" at bounding box center [159, 482] width 32 height 32
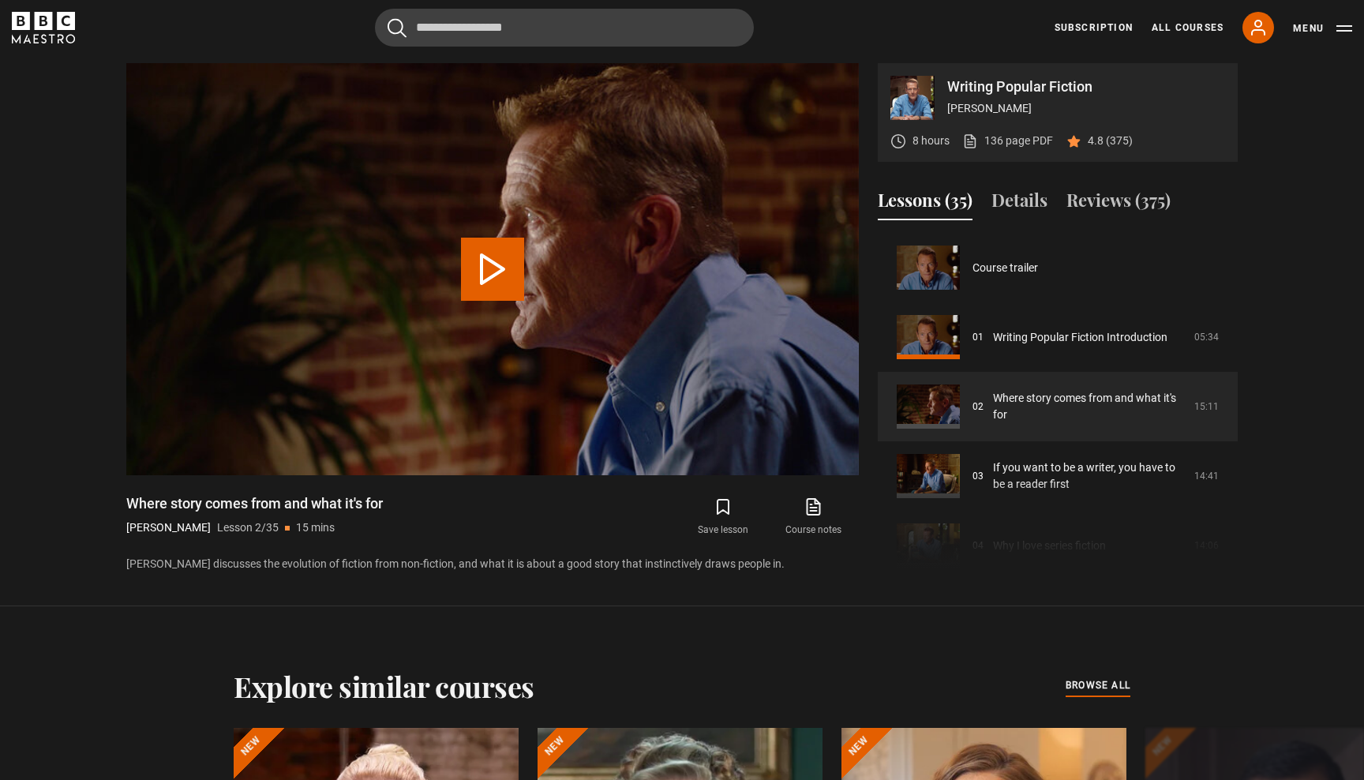
scroll to position [69, 0]
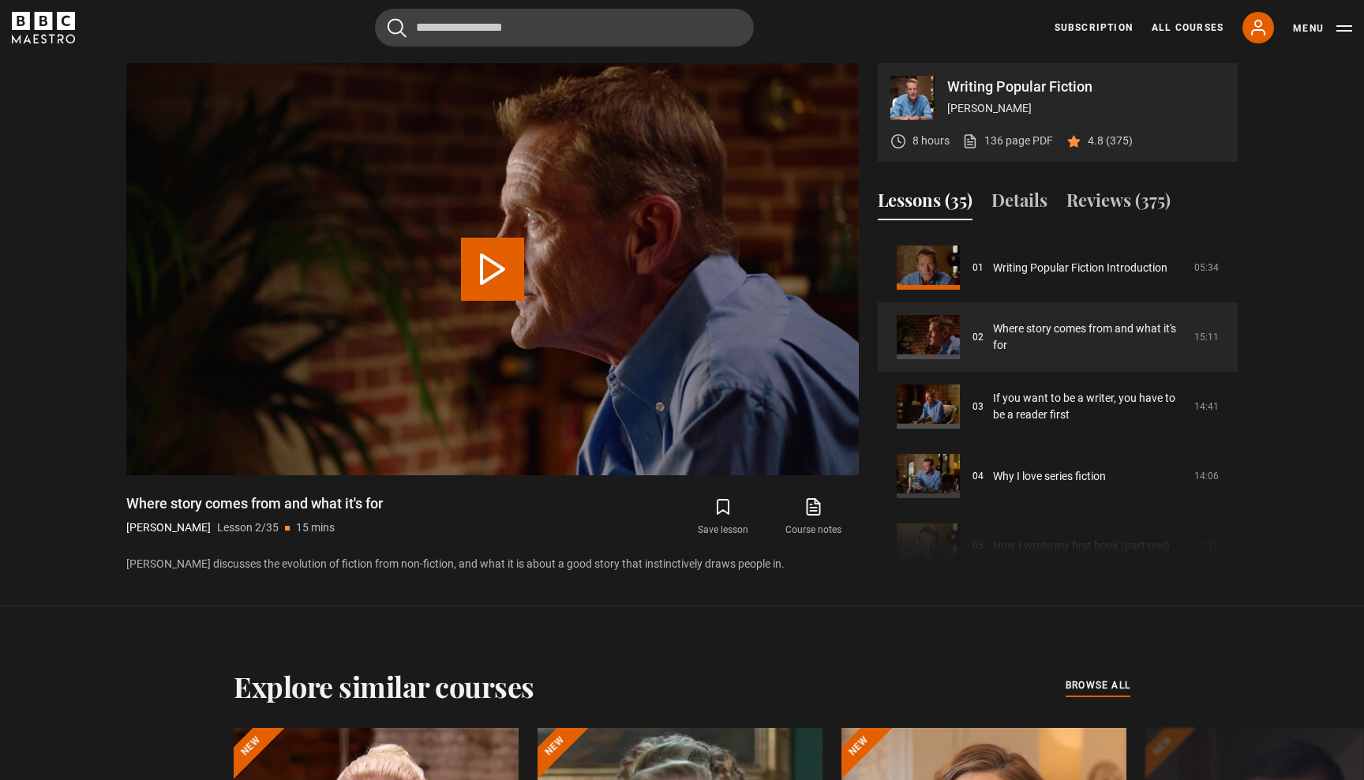
click at [494, 268] on button "Play Lesson Where story comes from and what it's for" at bounding box center [492, 269] width 63 height 63
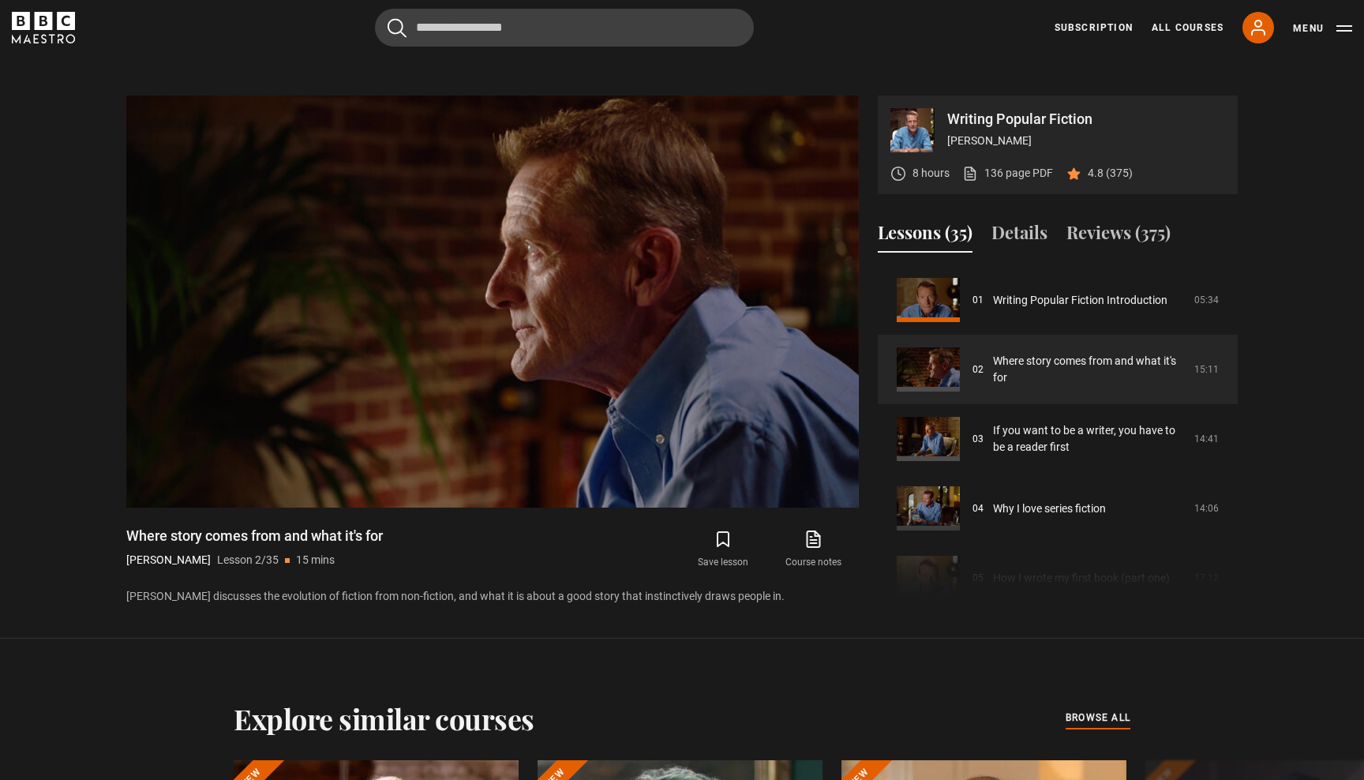
scroll to position [755, 0]
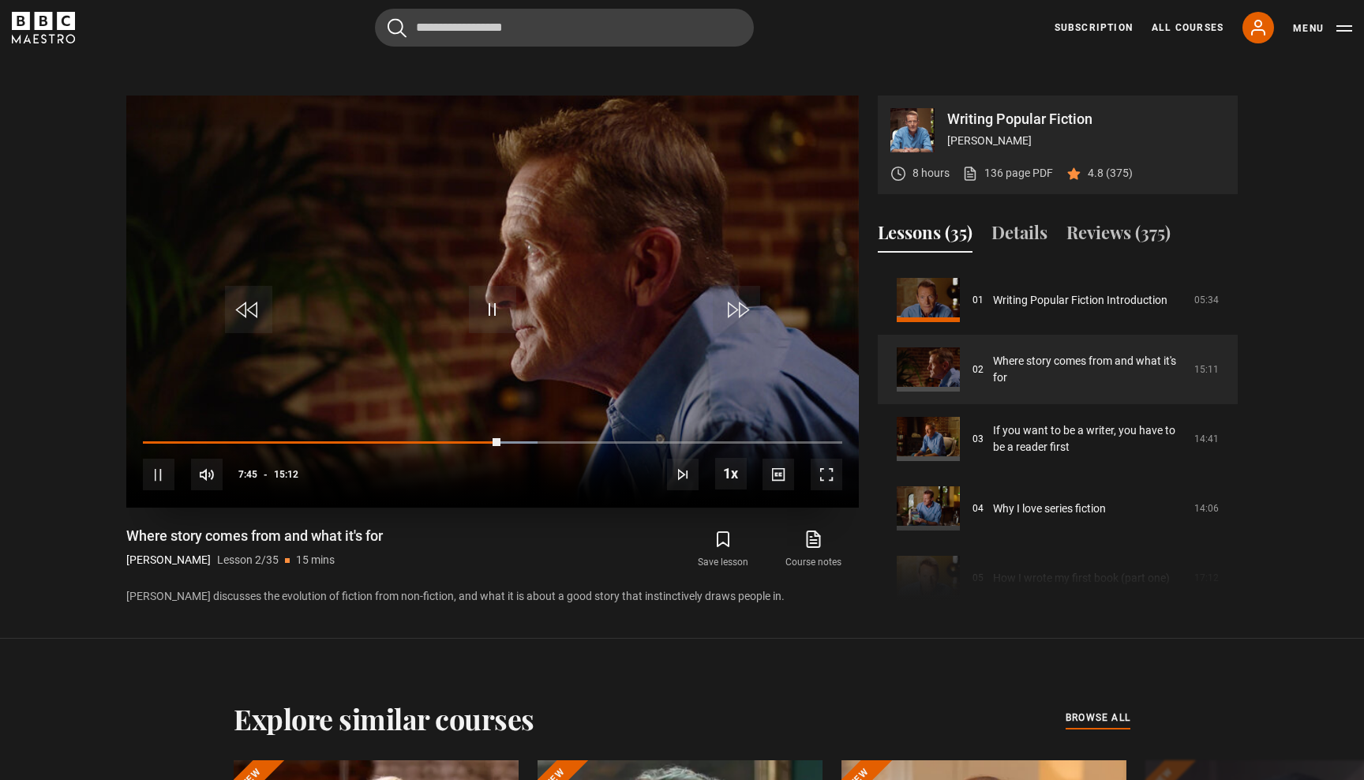
click at [157, 477] on span "Video Player" at bounding box center [159, 474] width 32 height 32
